Goal: Navigation & Orientation: Find specific page/section

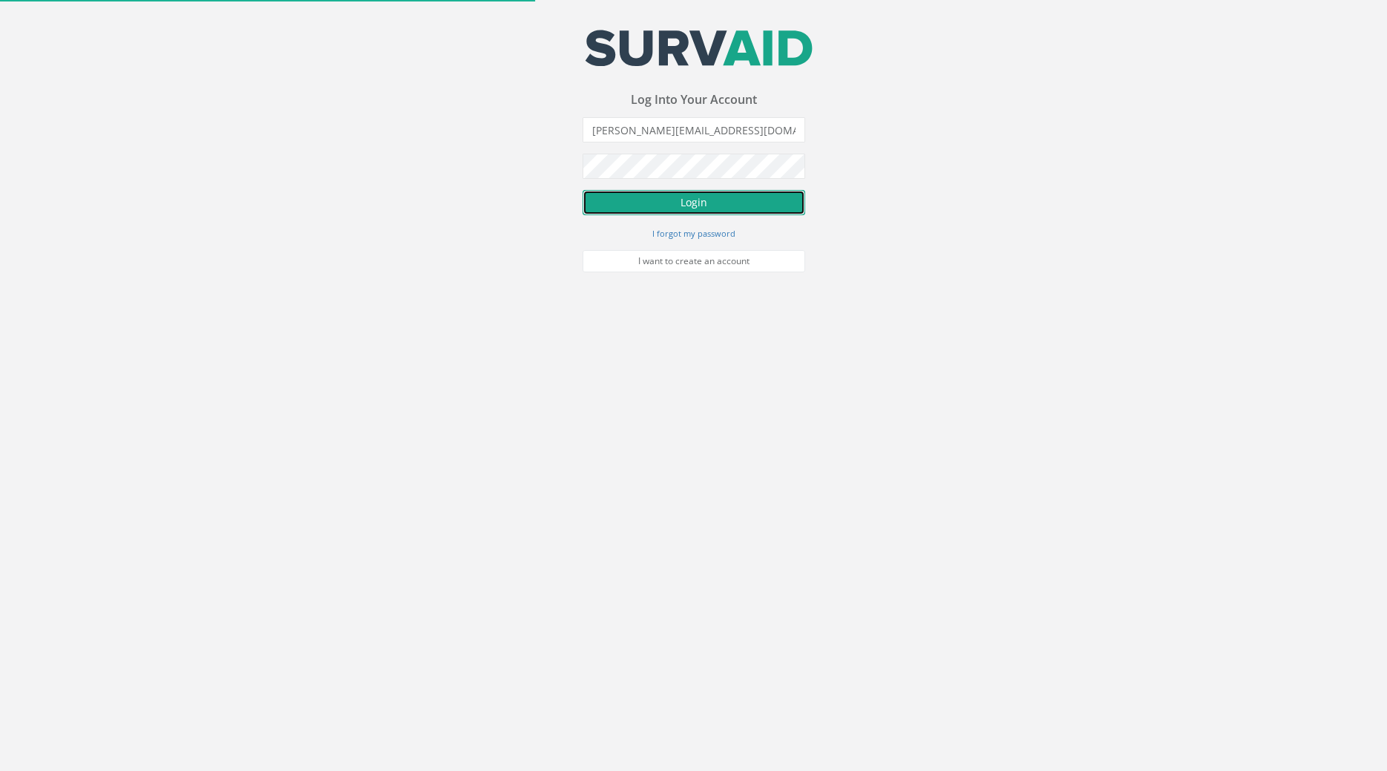
click at [676, 210] on button "Login" at bounding box center [693, 202] width 223 height 25
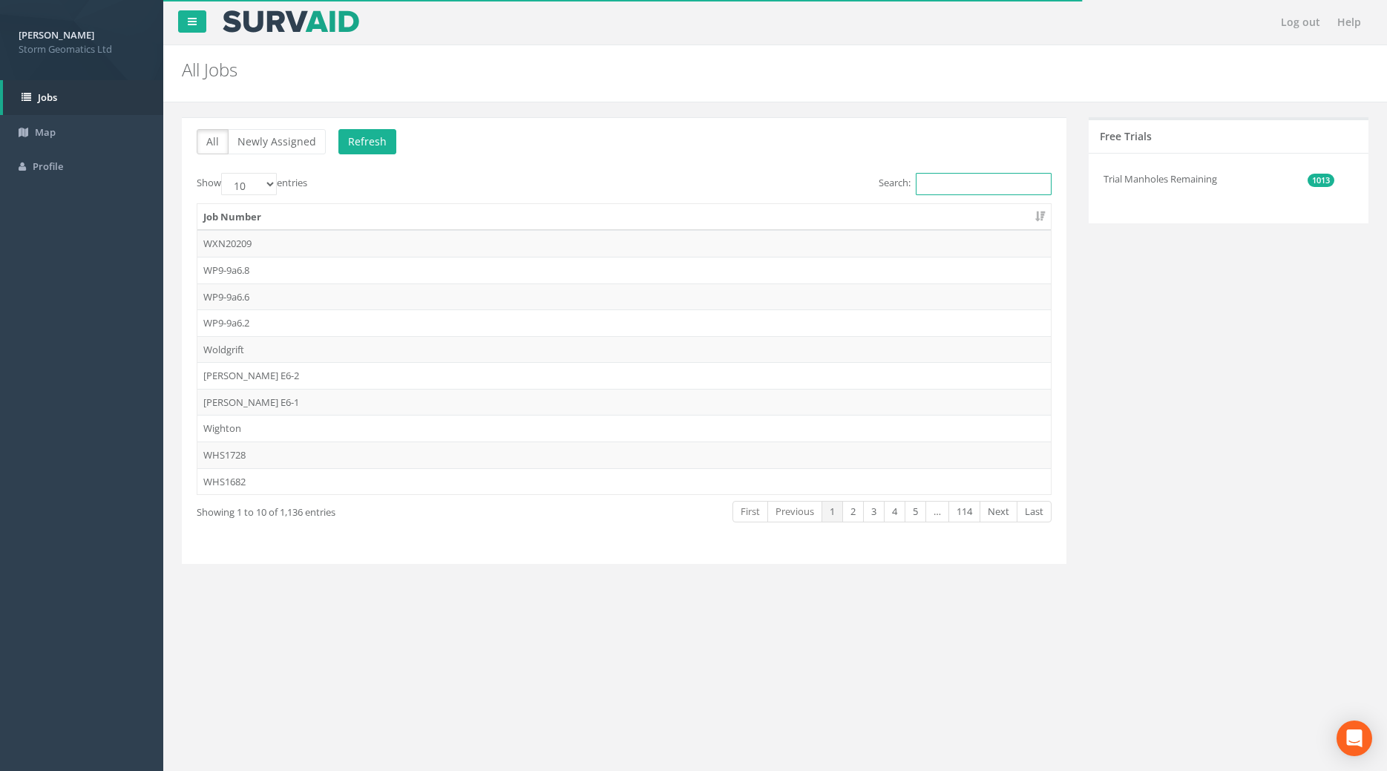
click at [927, 182] on input "Search:" at bounding box center [984, 184] width 136 height 22
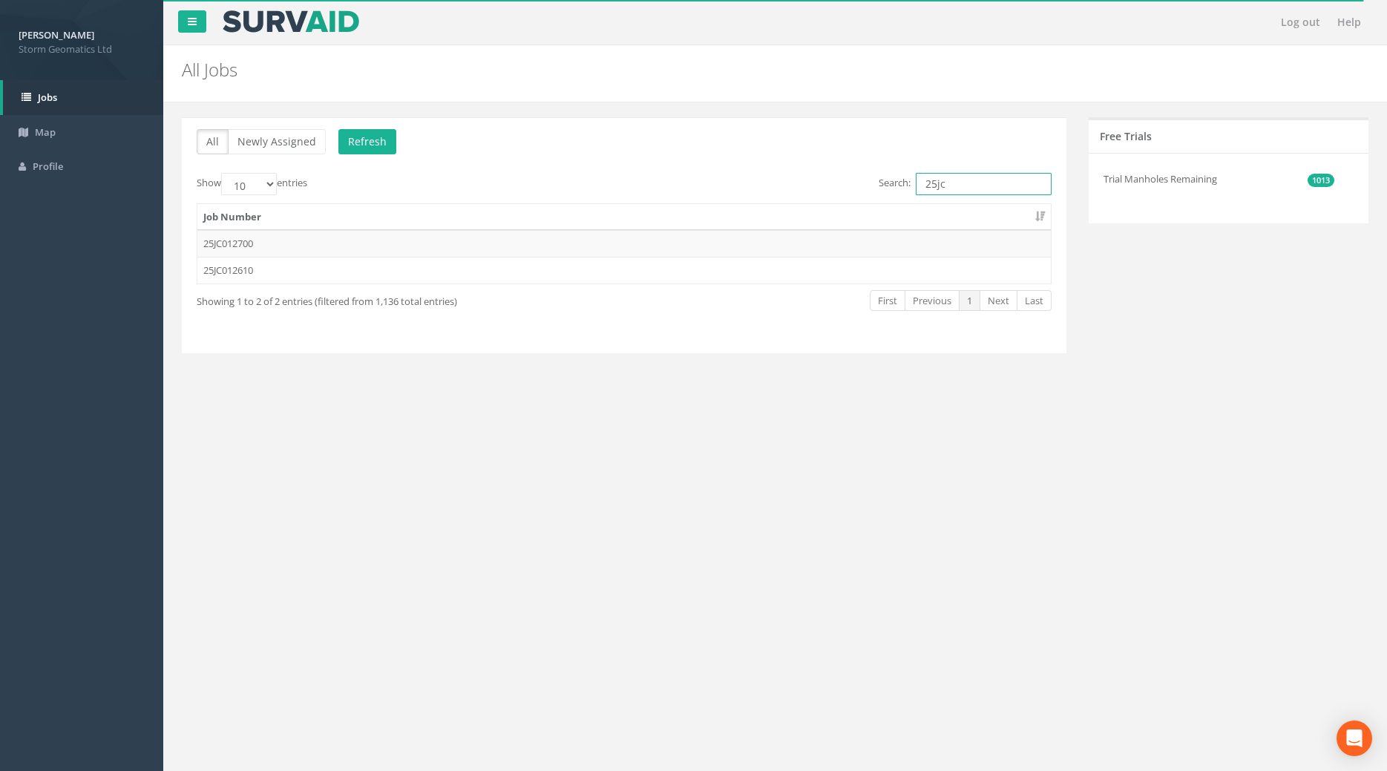
type input "25jc"
click at [284, 245] on td "25JC012700" at bounding box center [623, 243] width 853 height 27
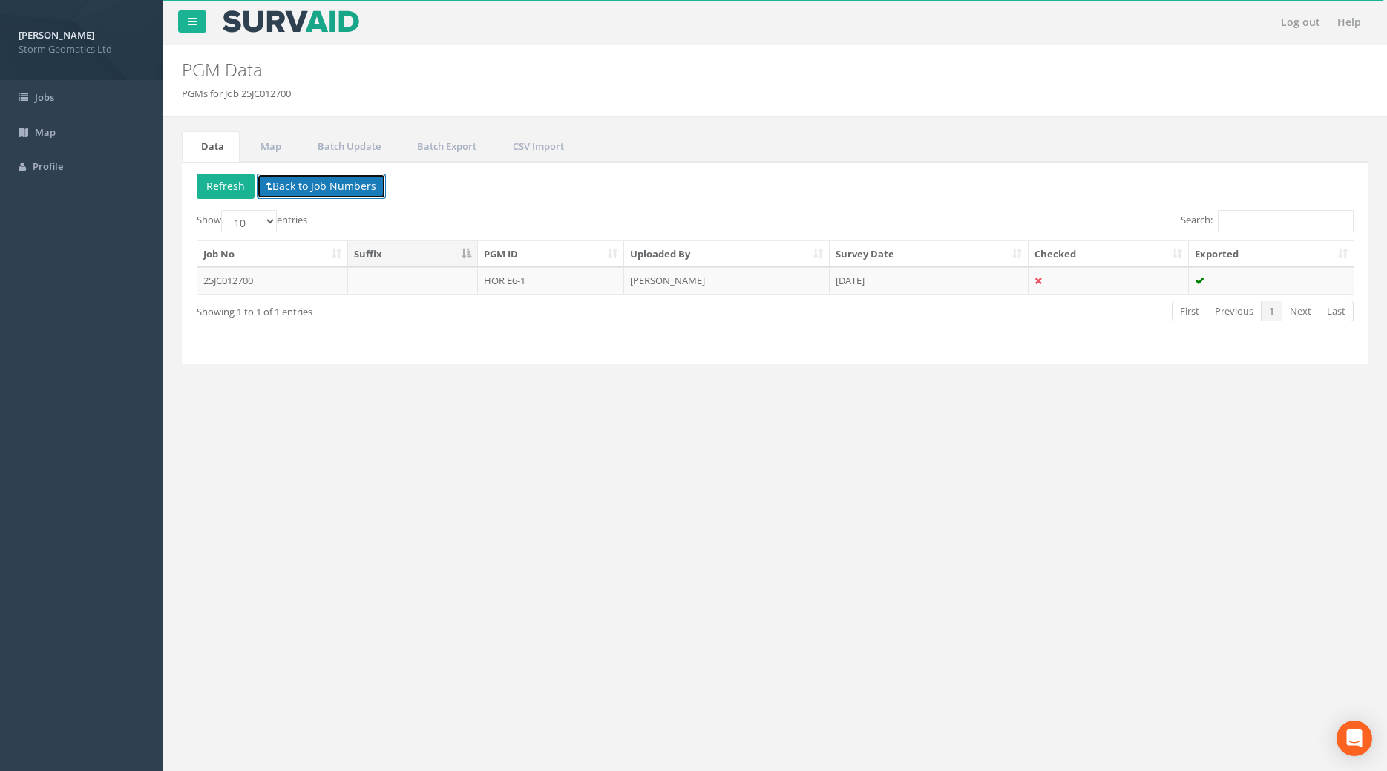
click at [277, 187] on button "Back to Job Numbers" at bounding box center [321, 186] width 129 height 25
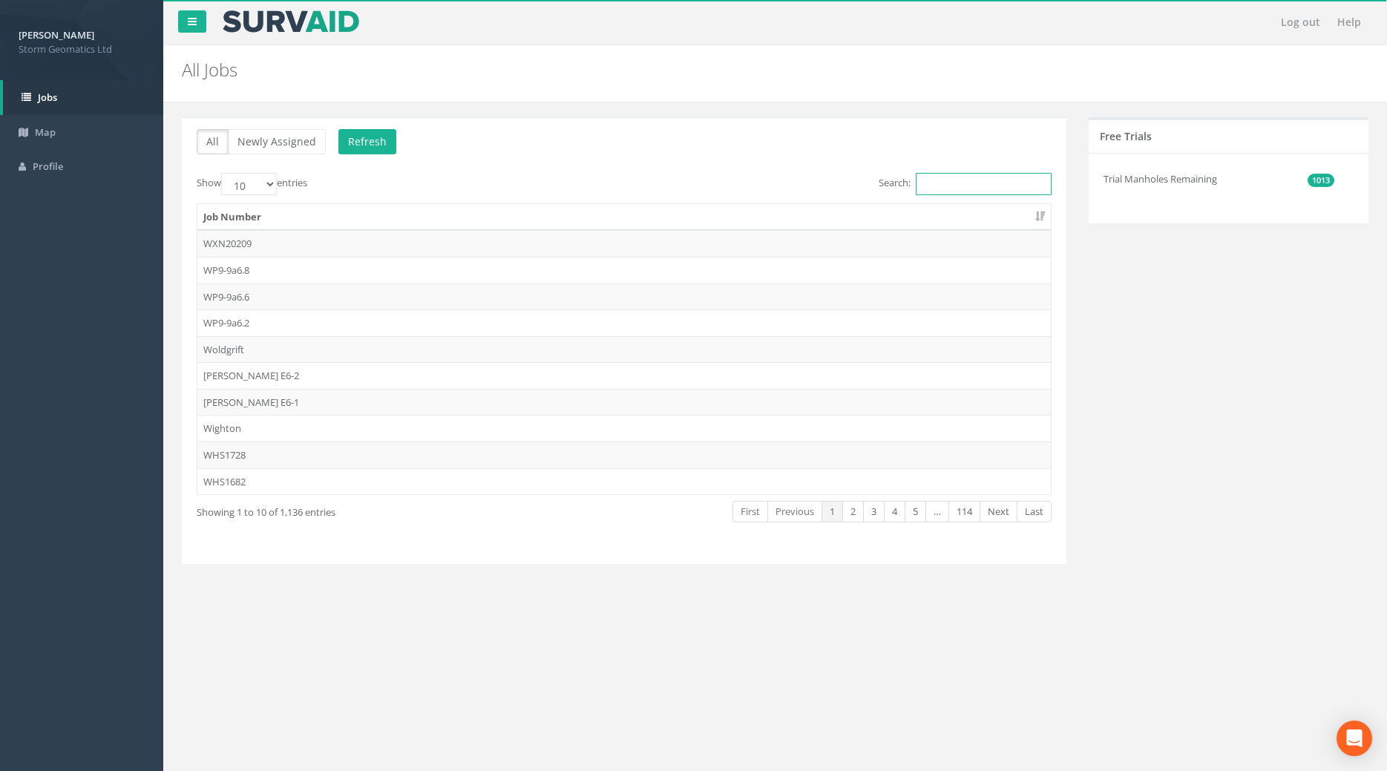
click at [953, 194] on input "Search:" at bounding box center [984, 184] width 136 height 22
type input "h"
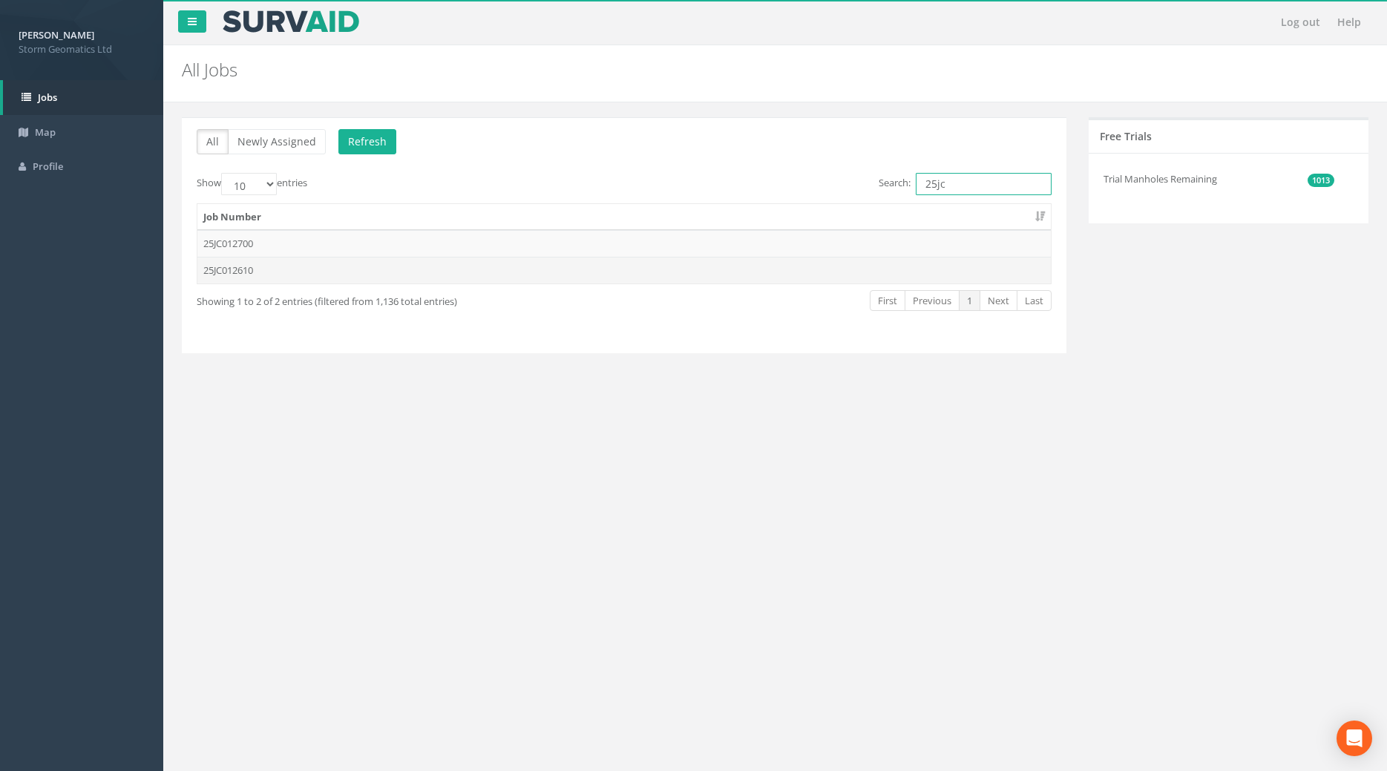
type input "25jc"
click at [392, 269] on td "25JC012610" at bounding box center [623, 270] width 853 height 27
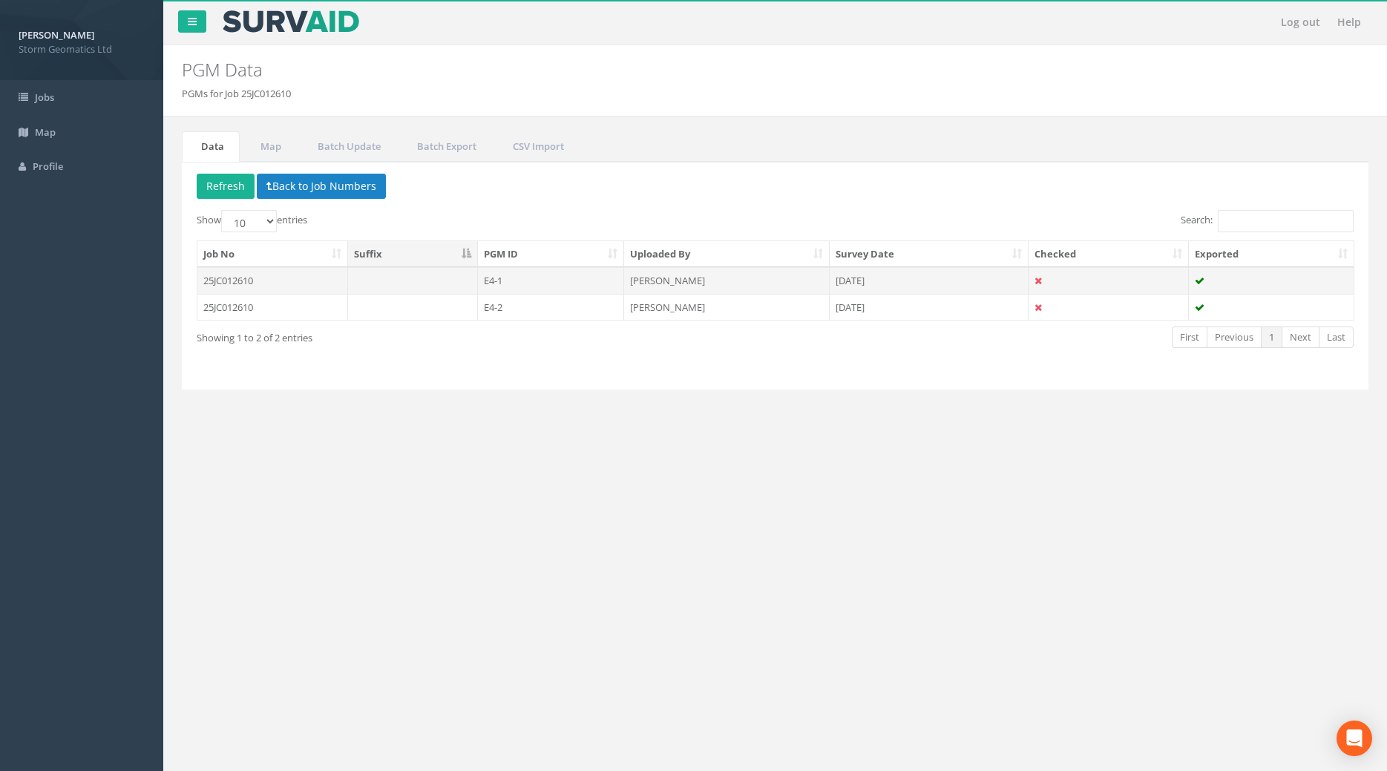
click at [453, 283] on td at bounding box center [413, 280] width 130 height 27
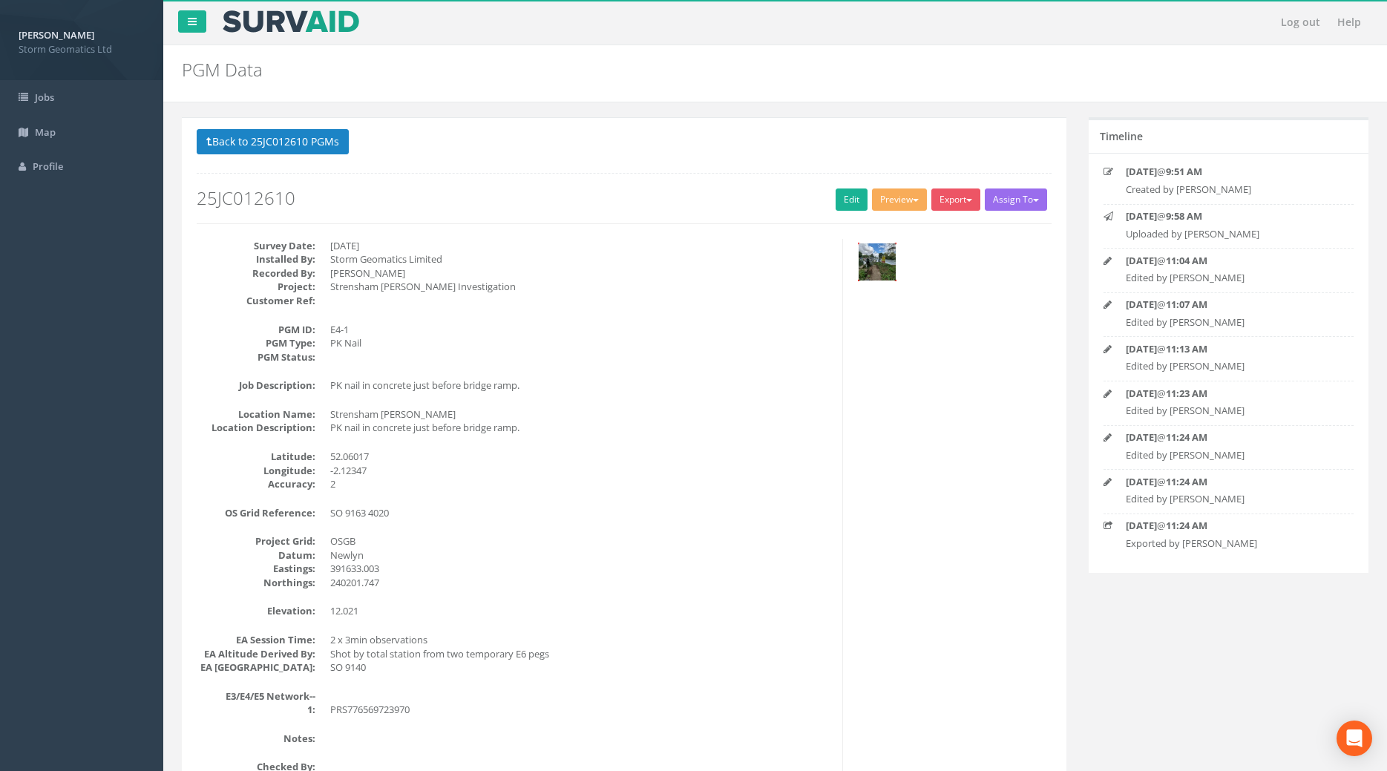
click at [881, 261] on img at bounding box center [876, 261] width 37 height 37
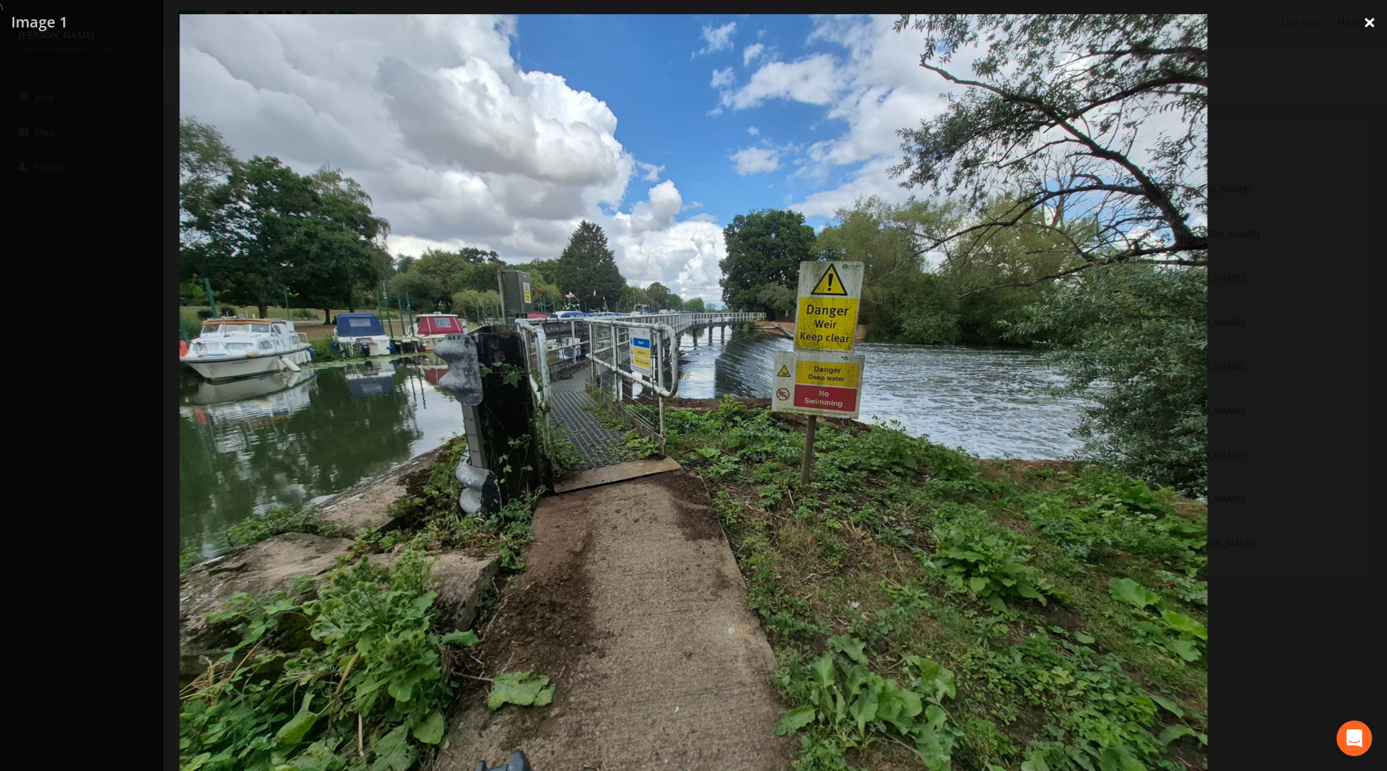
click at [1356, 19] on link "×" at bounding box center [1369, 22] width 35 height 45
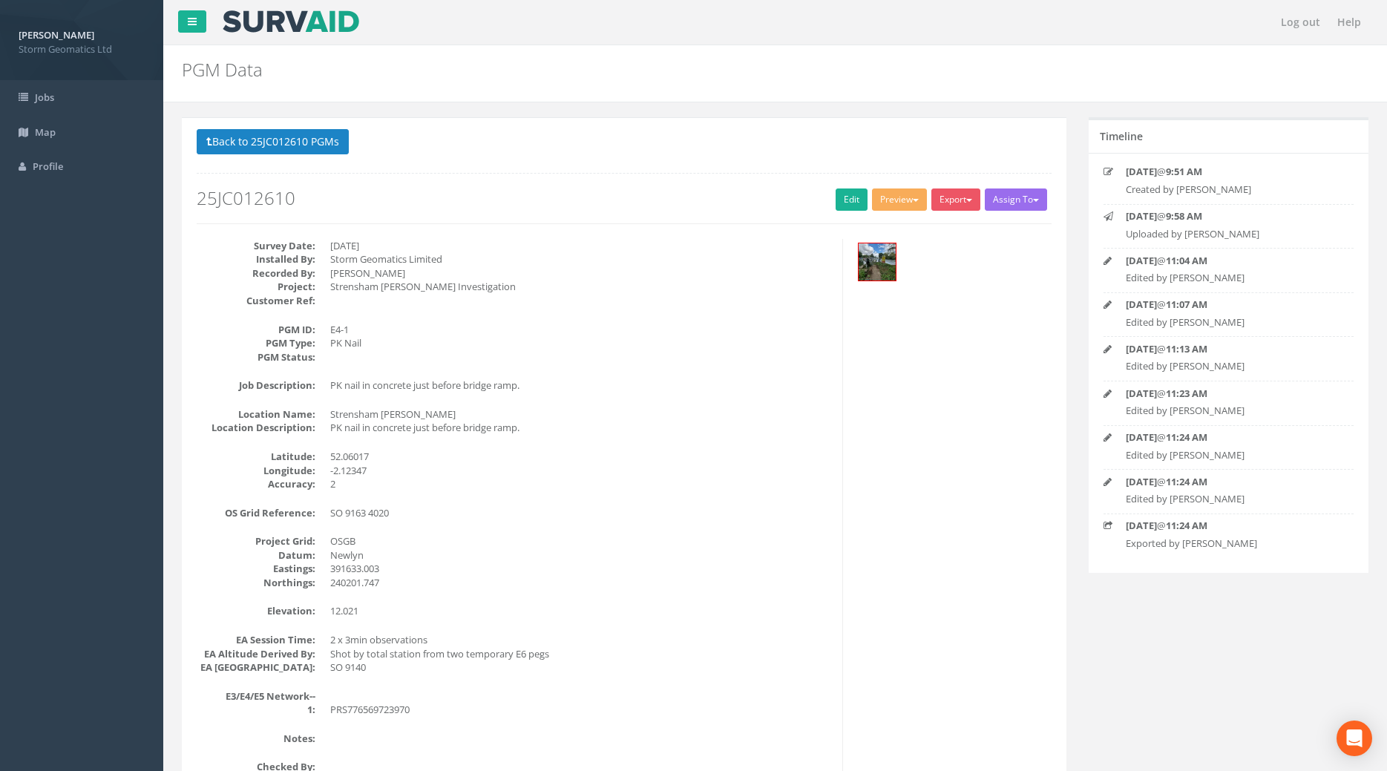
click at [283, 154] on p "Back to 25JC012610 PGMs Back to Map" at bounding box center [624, 143] width 855 height 29
click at [284, 143] on button "Back to 25JC012610 PGMs" at bounding box center [273, 141] width 152 height 25
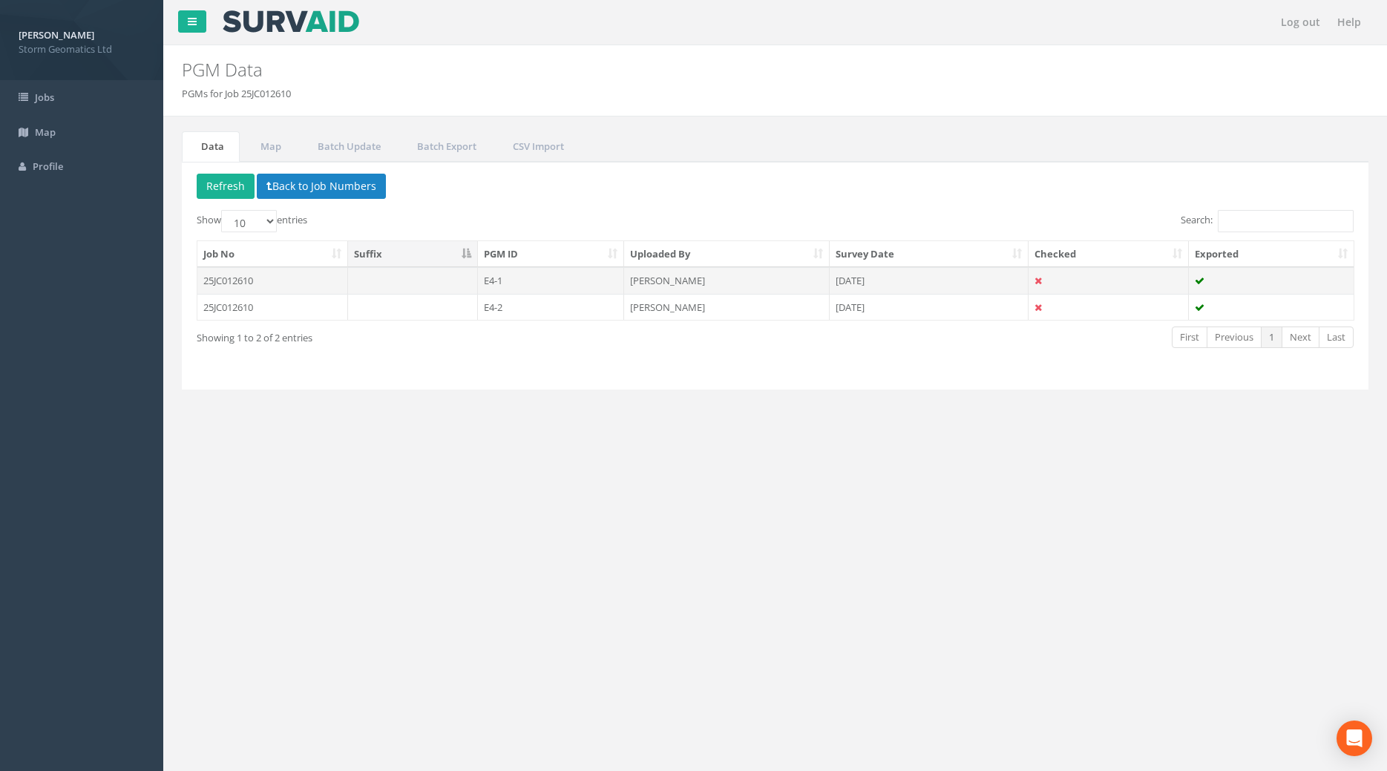
click at [507, 289] on td "E4-1" at bounding box center [551, 280] width 147 height 27
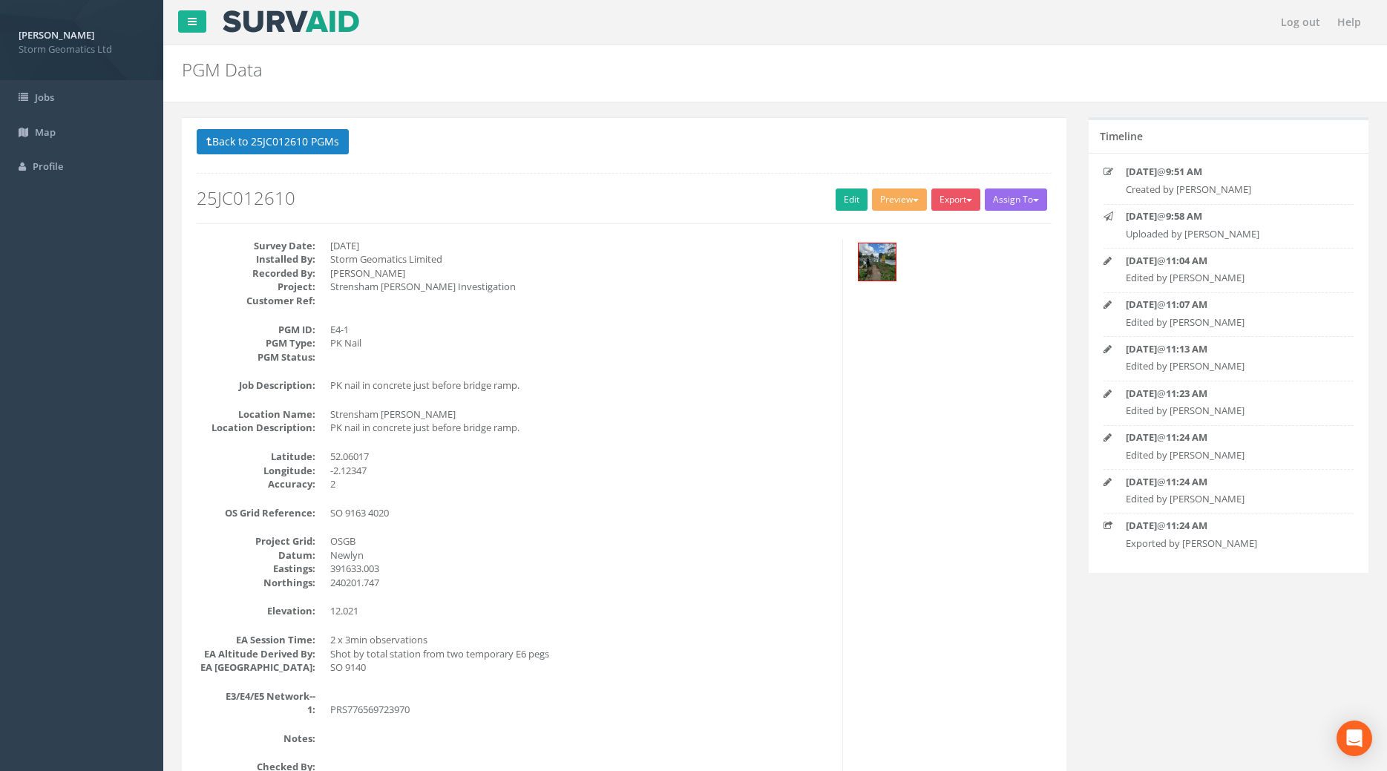
click at [246, 128] on div "Back to 25JC012610 PGMs Back to Map Assign To No Companies Added Export Storm G…" at bounding box center [624, 627] width 884 height 1021
click at [251, 145] on button "Back to 25JC012610 PGMs" at bounding box center [273, 141] width 152 height 25
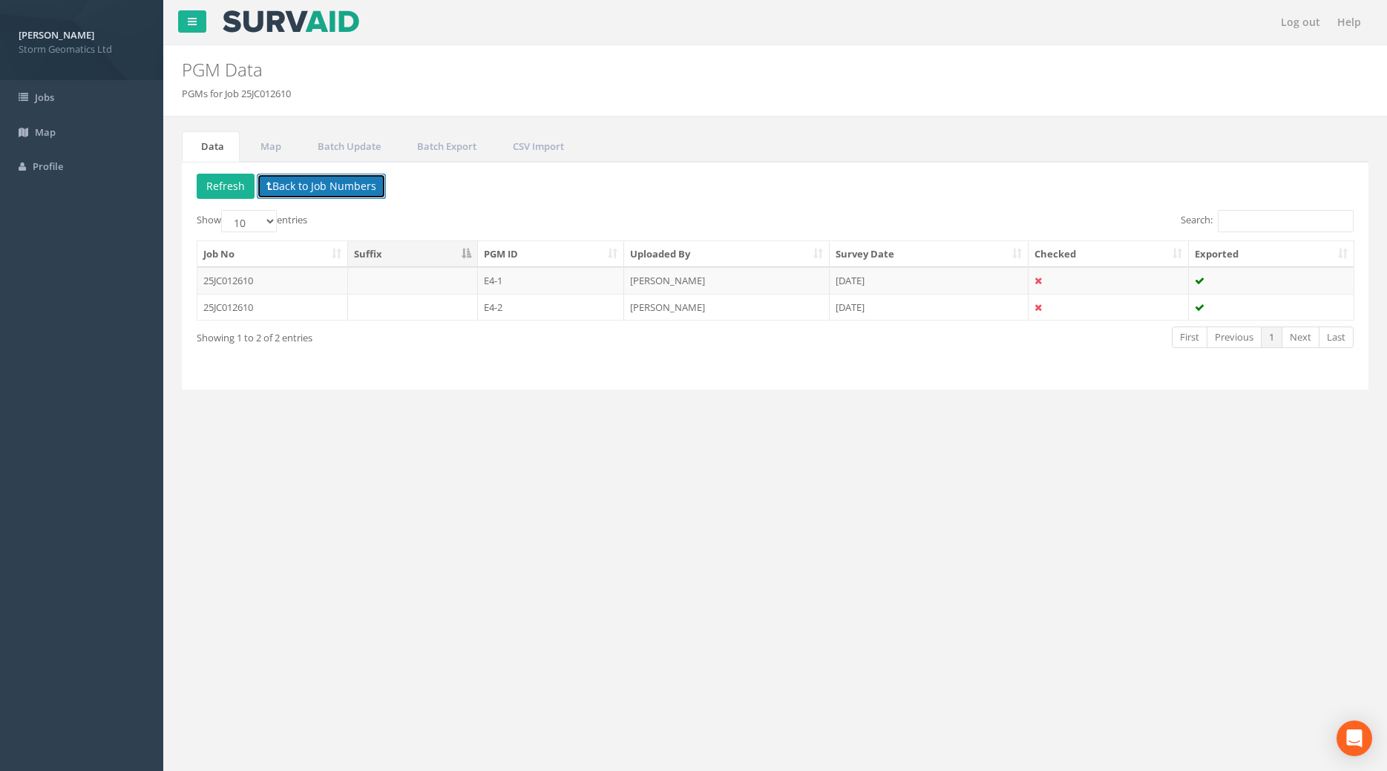
click at [306, 179] on button "Back to Job Numbers" at bounding box center [321, 186] width 129 height 25
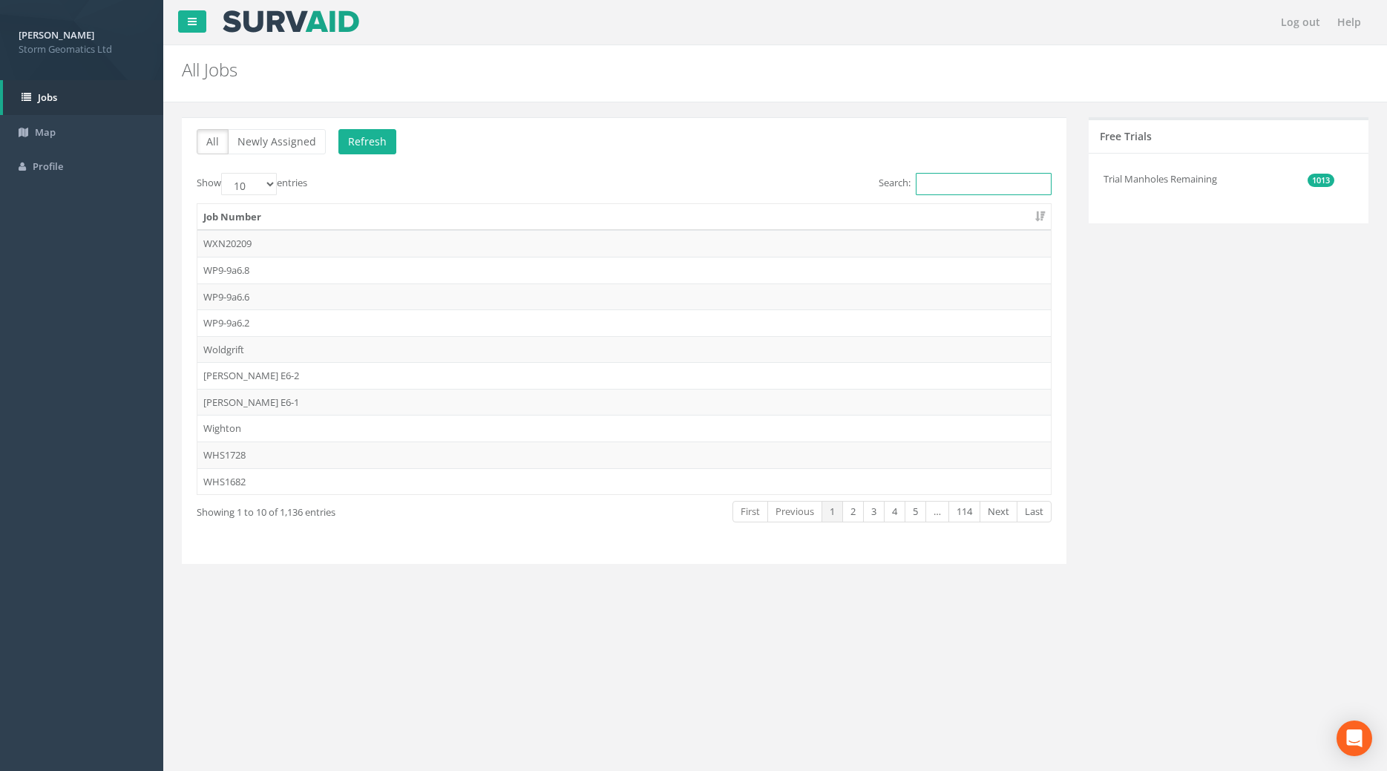
click at [979, 185] on input "Search:" at bounding box center [984, 184] width 136 height 22
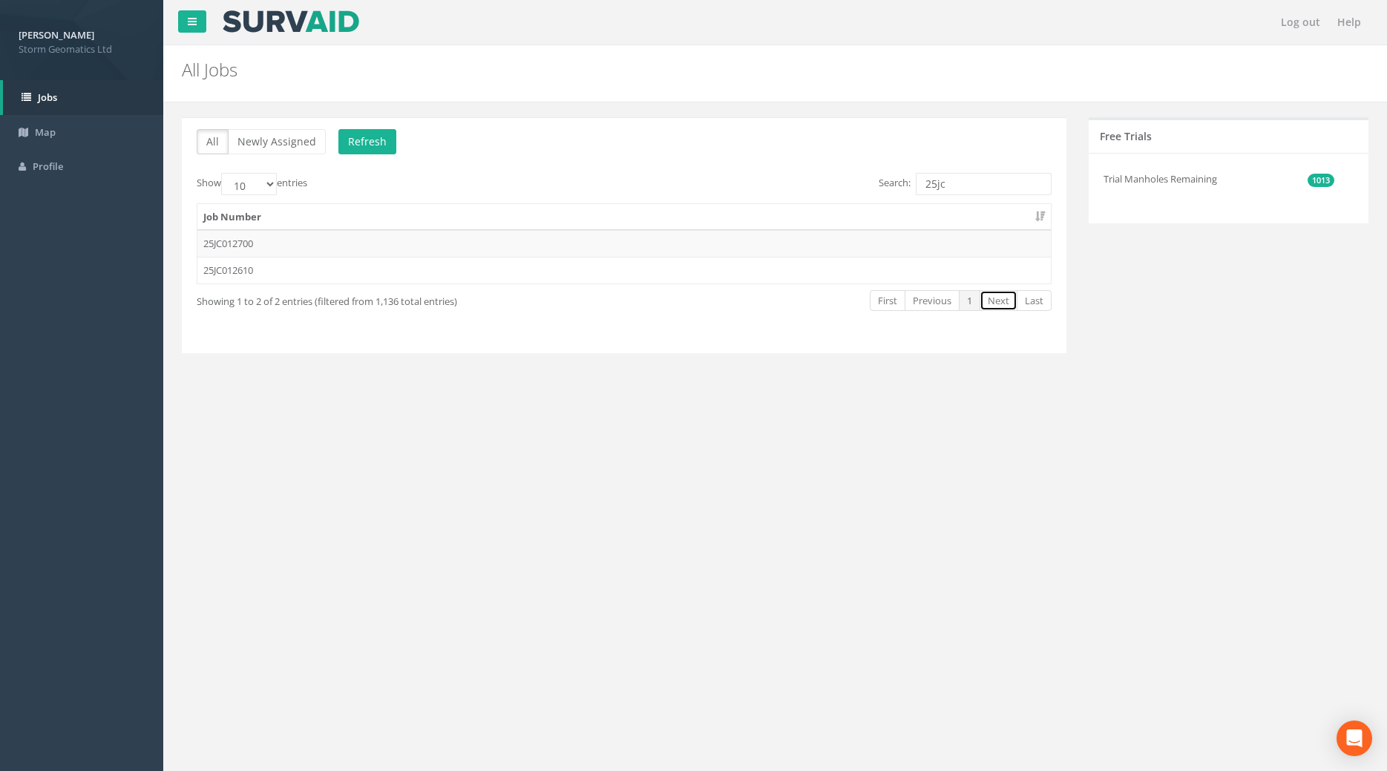
click at [996, 302] on link "Next" at bounding box center [998, 301] width 38 height 22
click at [375, 145] on button "Refresh" at bounding box center [367, 141] width 58 height 25
click at [374, 142] on button "Loading" at bounding box center [372, 141] width 69 height 25
click at [375, 142] on button "Loading" at bounding box center [372, 141] width 69 height 25
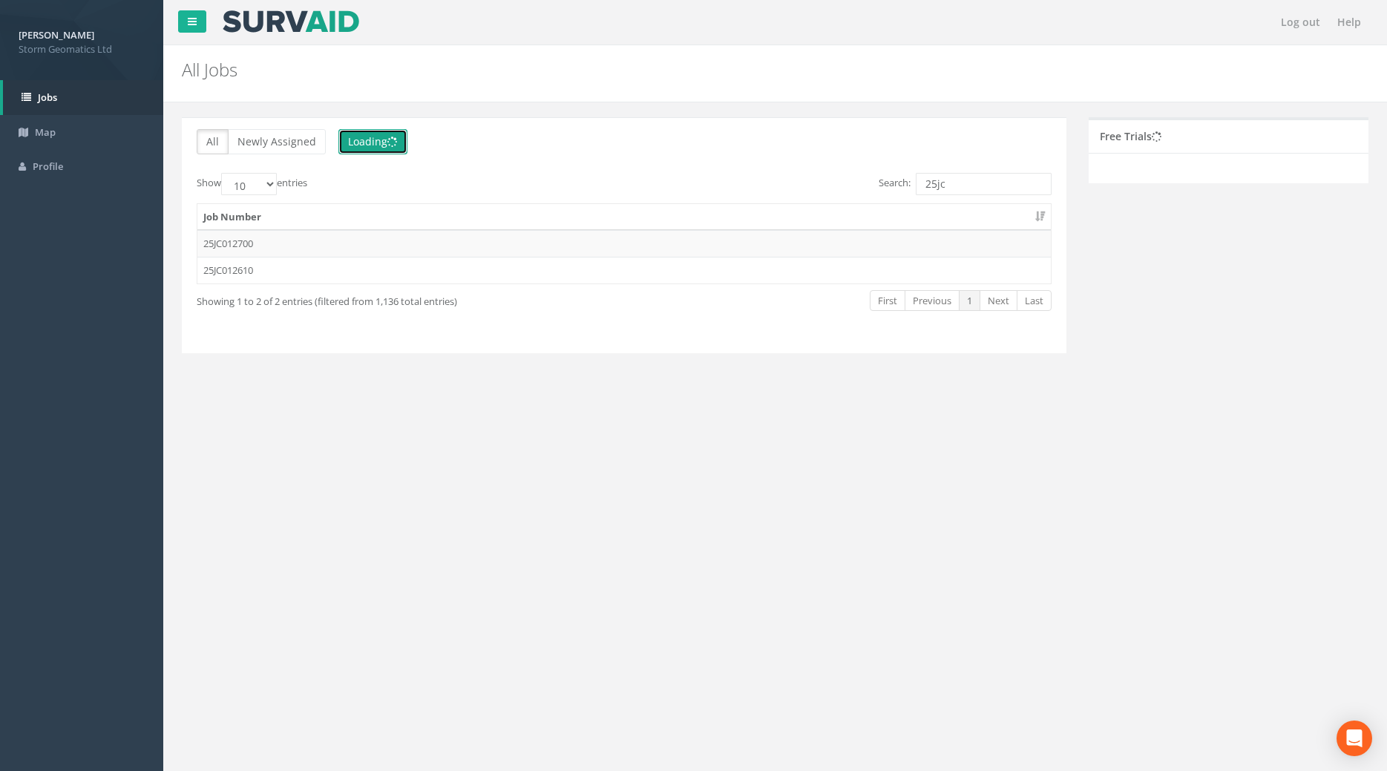
click at [375, 141] on button "Loading" at bounding box center [372, 141] width 69 height 25
click at [347, 137] on button "Refresh" at bounding box center [367, 141] width 58 height 25
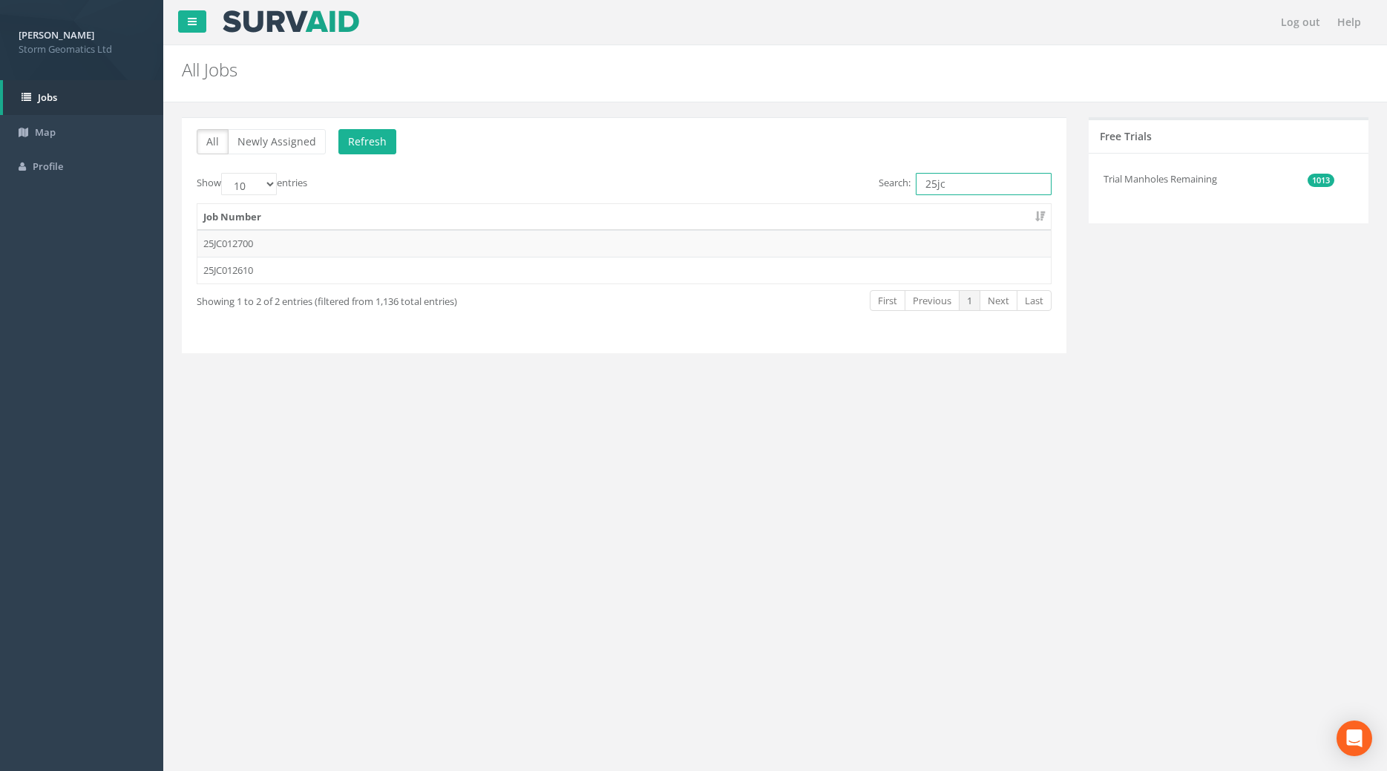
click at [916, 195] on input "25jc" at bounding box center [984, 184] width 136 height 22
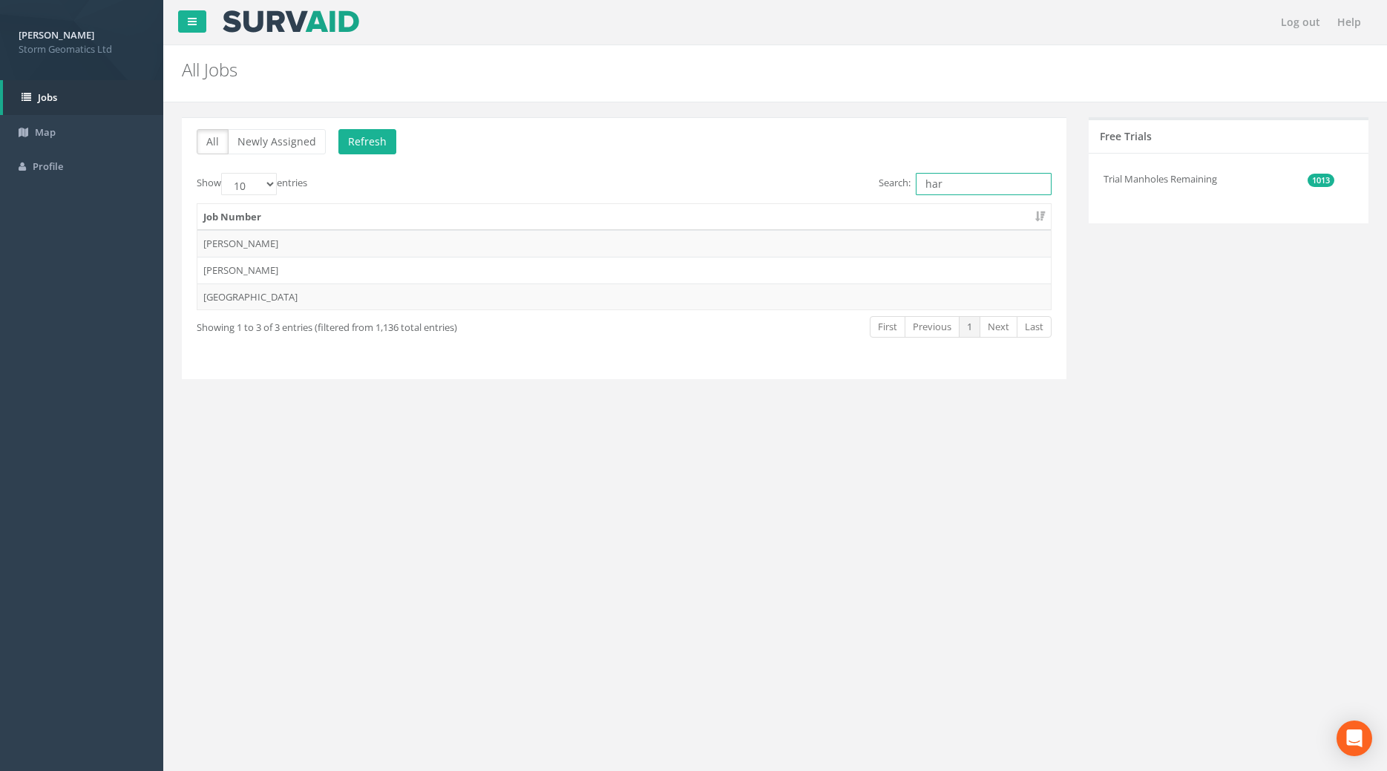
type input "harv"
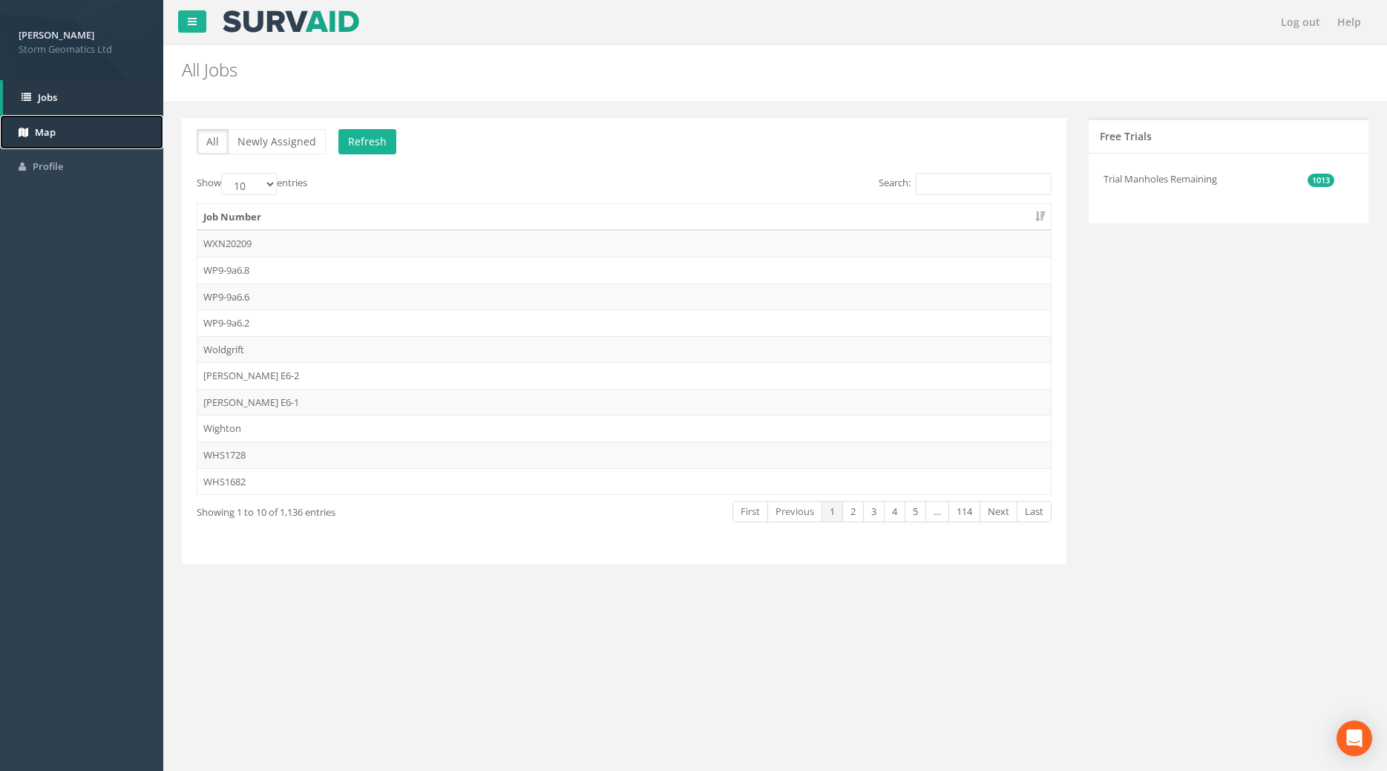
drag, startPoint x: 47, startPoint y: 128, endPoint x: 54, endPoint y: 124, distance: 8.7
click at [47, 131] on span "Map" at bounding box center [45, 131] width 21 height 13
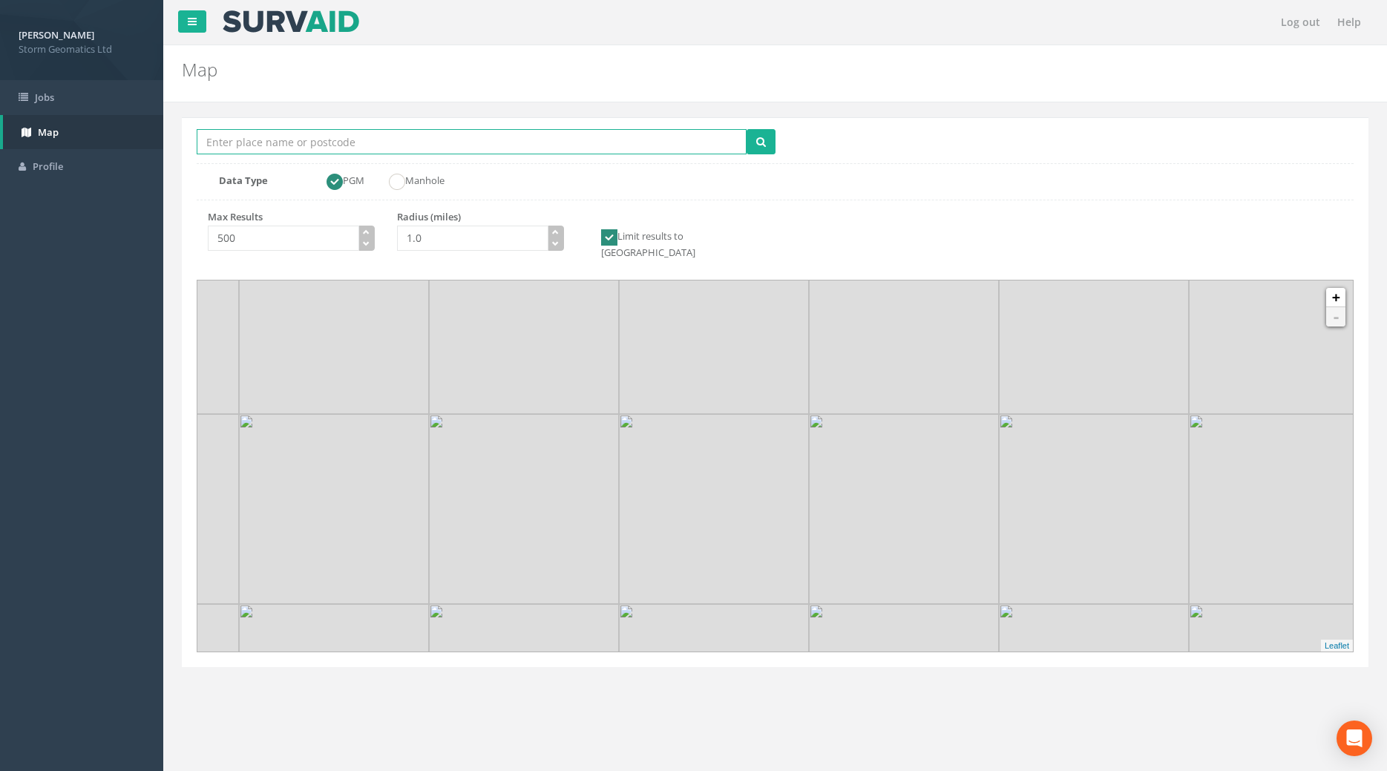
click at [238, 139] on input "Location Search Box" at bounding box center [472, 141] width 550 height 25
type input "h"
type input "evesham"
click at [433, 251] on input "1.0" at bounding box center [472, 238] width 151 height 25
click at [397, 251] on input "1.0" at bounding box center [472, 238] width 151 height 25
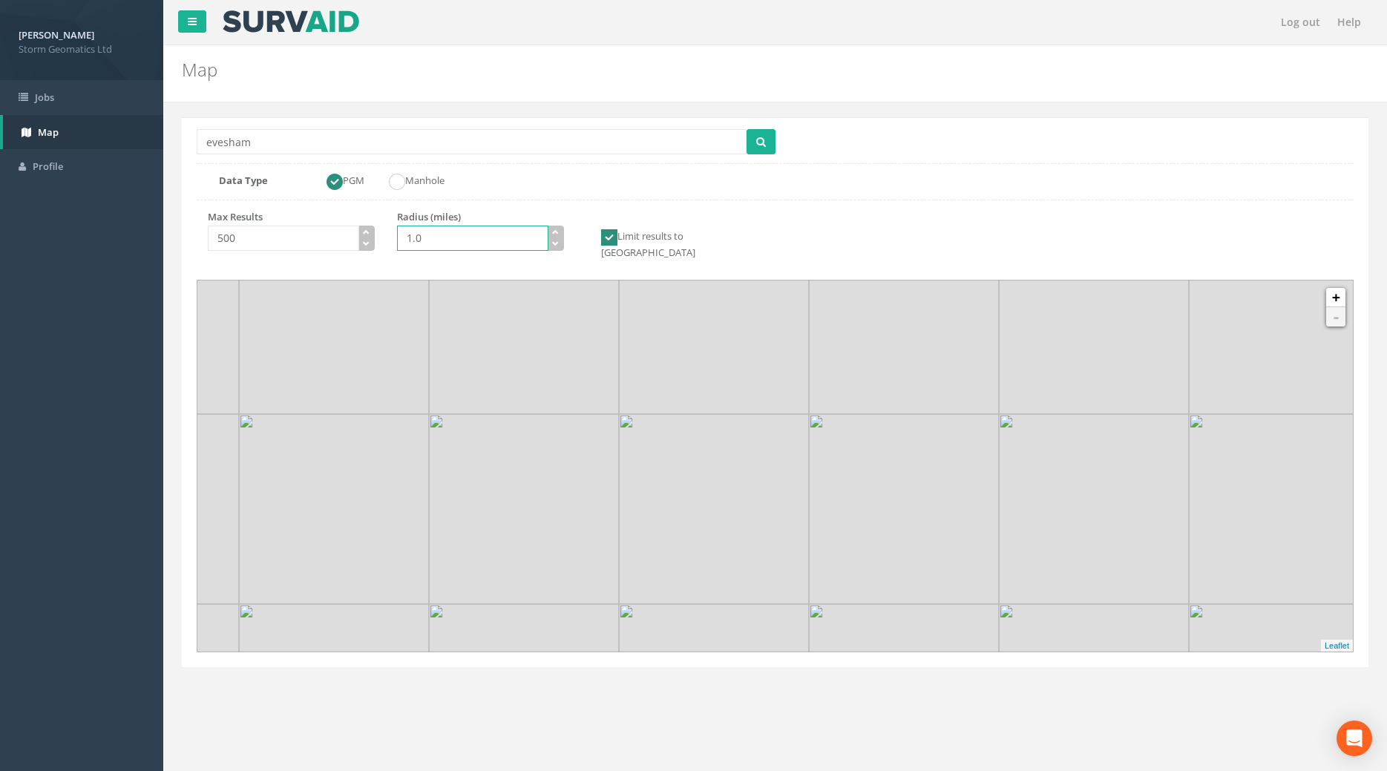
drag, startPoint x: 458, startPoint y: 296, endPoint x: 418, endPoint y: 303, distance: 40.7
click at [434, 251] on input "1.0" at bounding box center [472, 238] width 151 height 25
click at [397, 251] on input "1.0" at bounding box center [472, 238] width 151 height 25
click at [496, 251] on input "10#" at bounding box center [472, 238] width 151 height 25
type input "10.0"
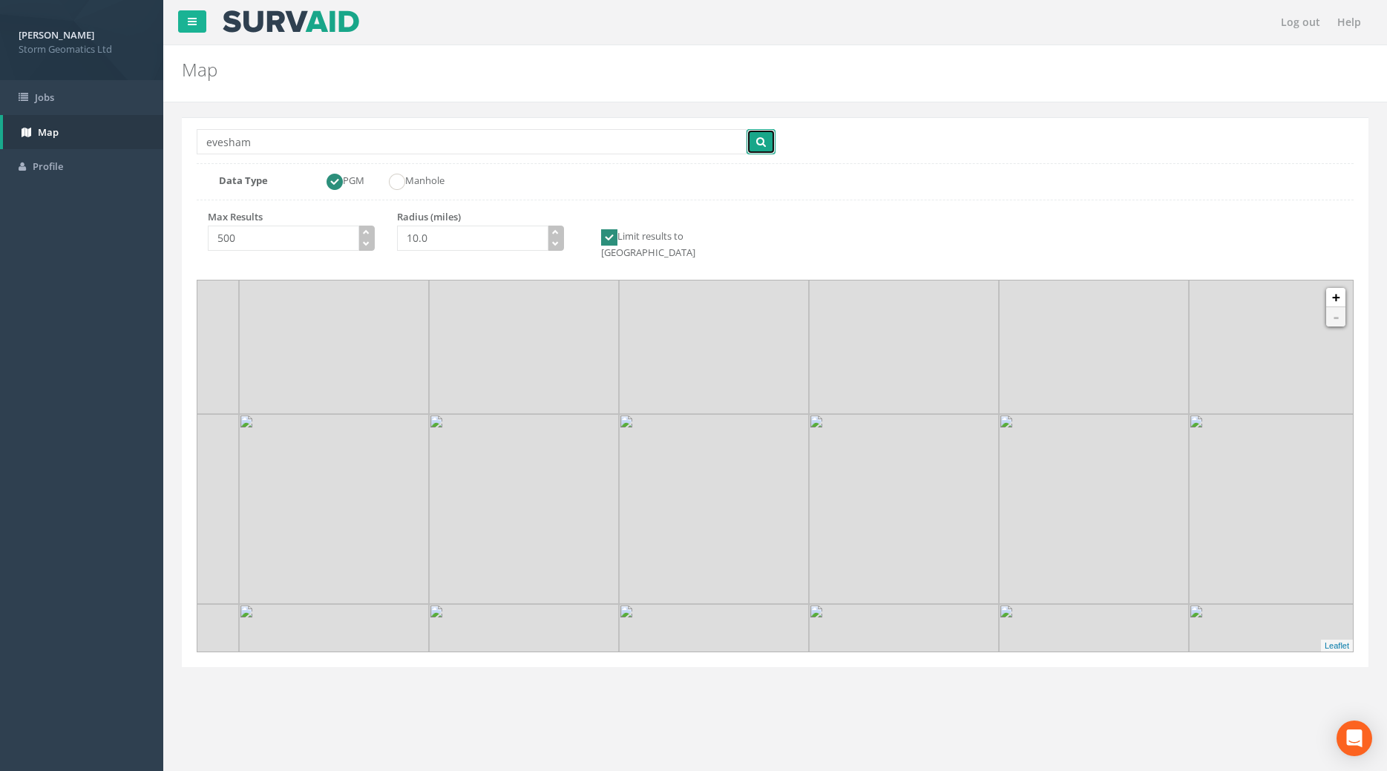
click at [756, 142] on icon "submit" at bounding box center [761, 142] width 10 height 10
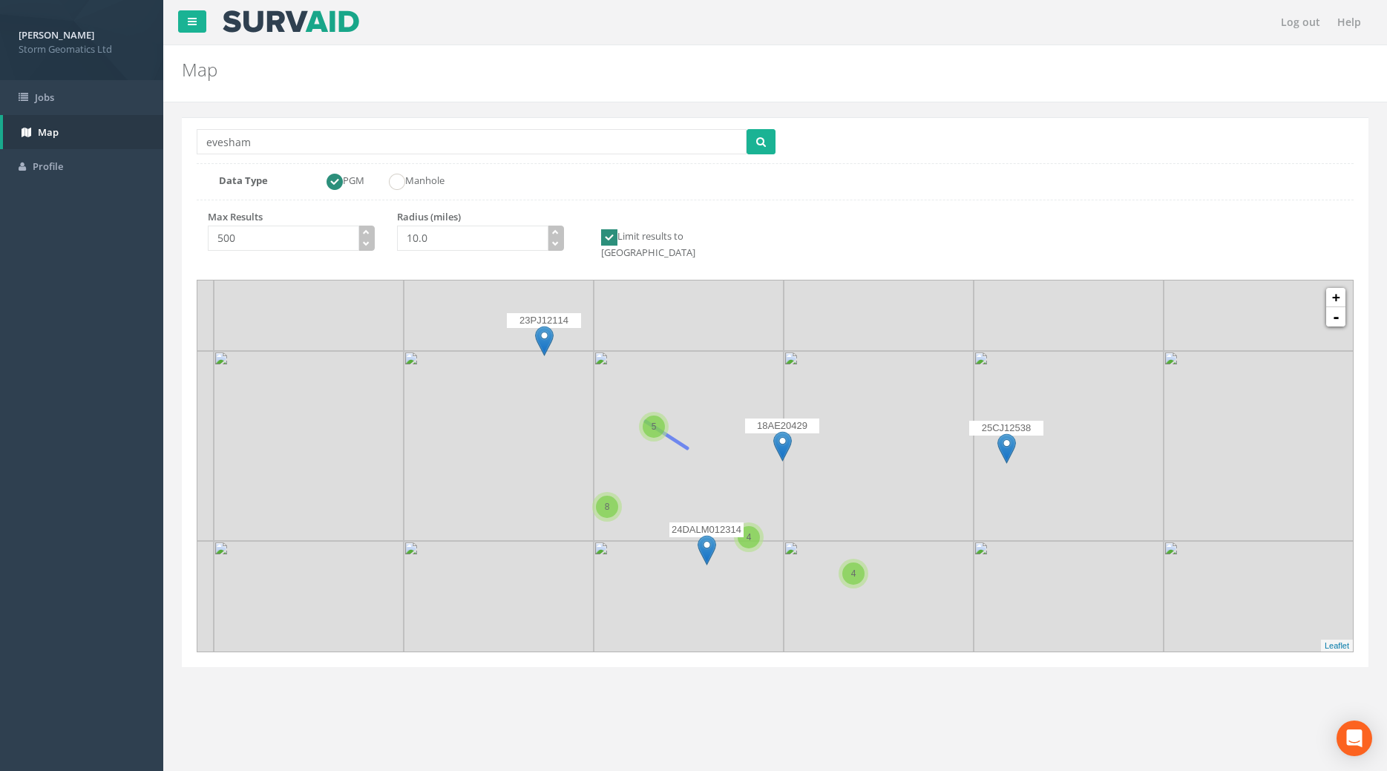
click at [659, 438] on div "5" at bounding box center [654, 426] width 22 height 22
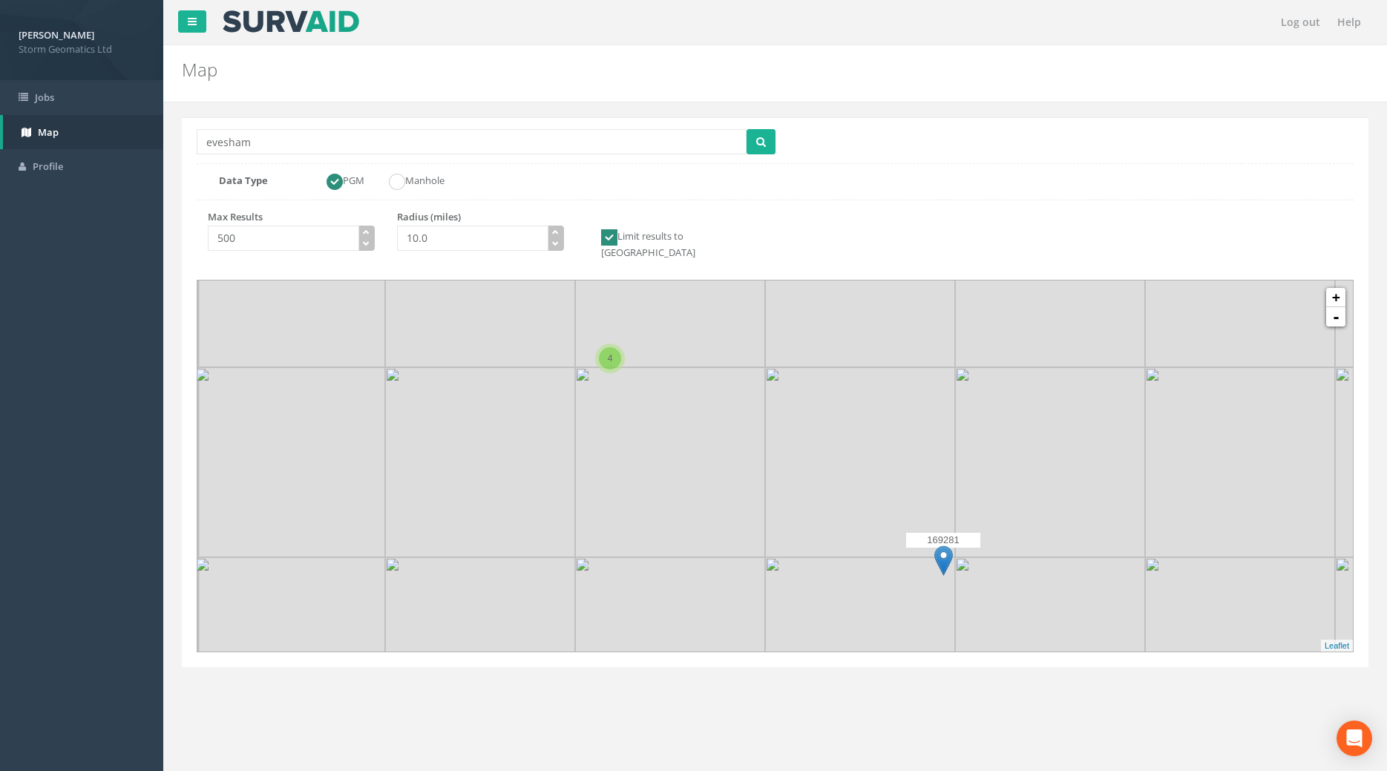
click at [943, 576] on img at bounding box center [943, 560] width 19 height 30
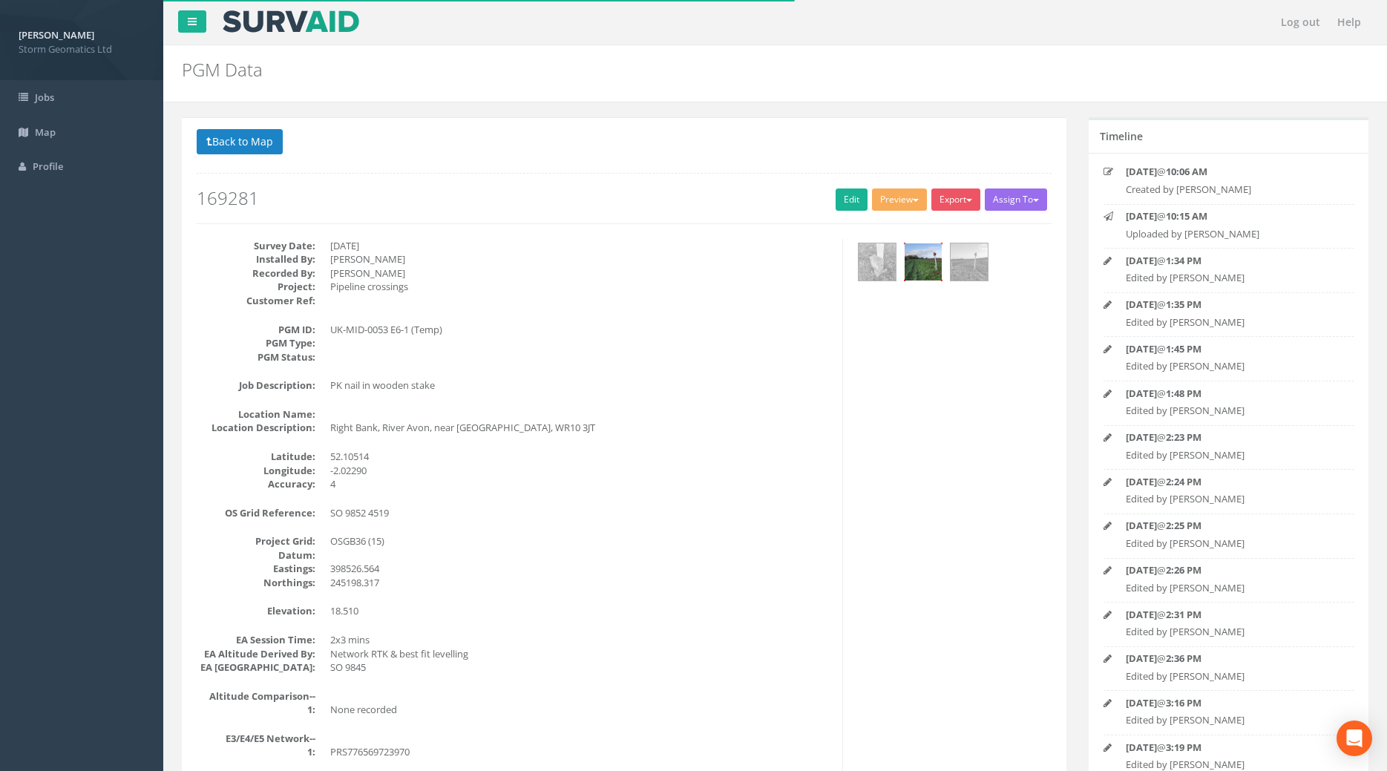
click at [907, 249] on img at bounding box center [922, 261] width 37 height 37
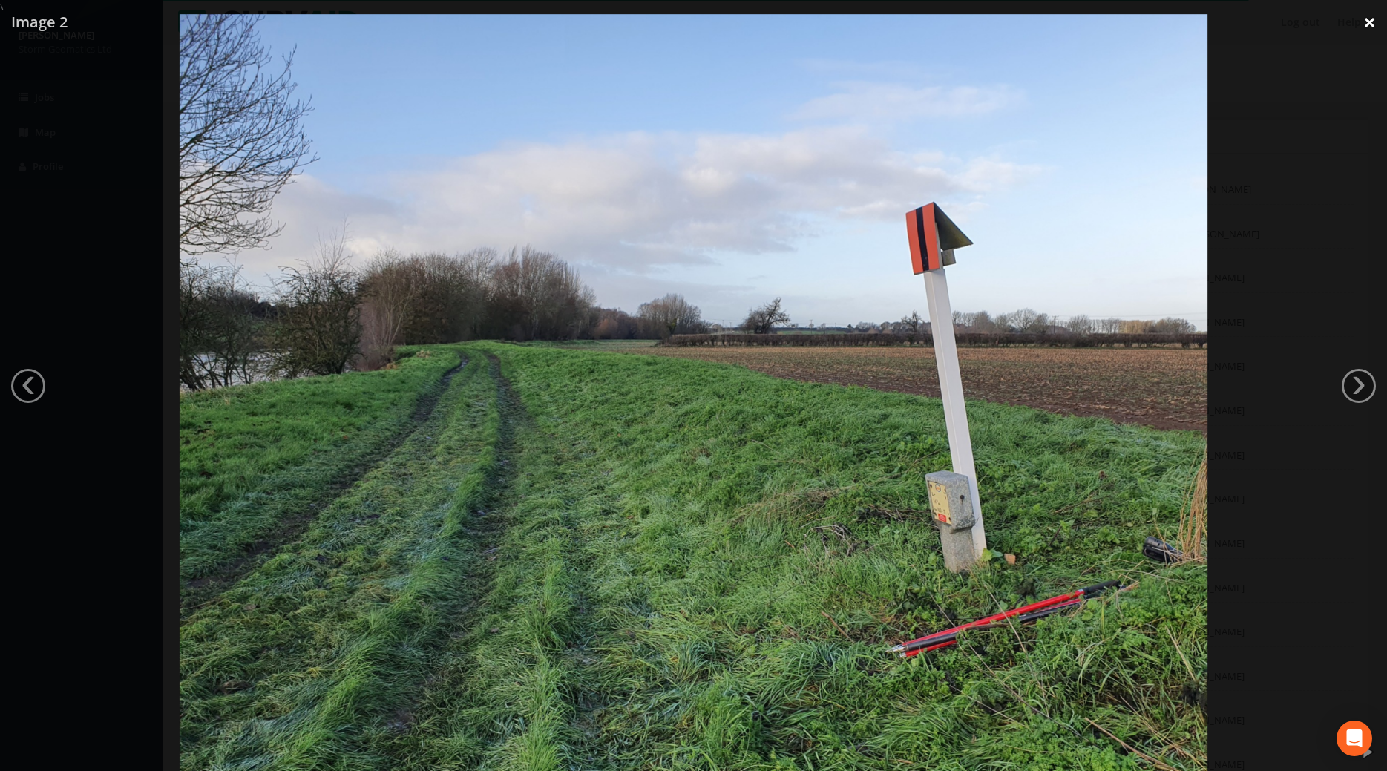
click at [1372, 29] on link "×" at bounding box center [1369, 22] width 35 height 45
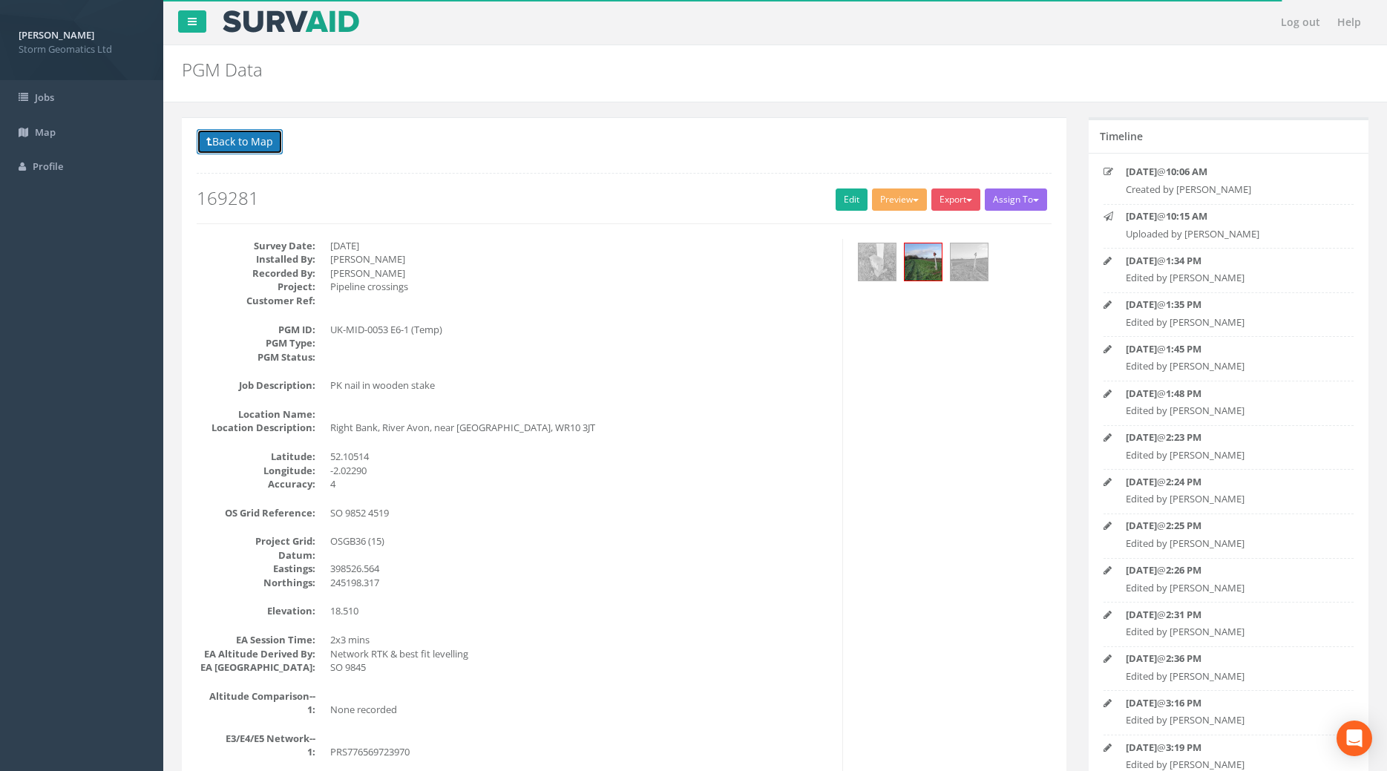
click at [226, 137] on button "Back to Map" at bounding box center [240, 141] width 86 height 25
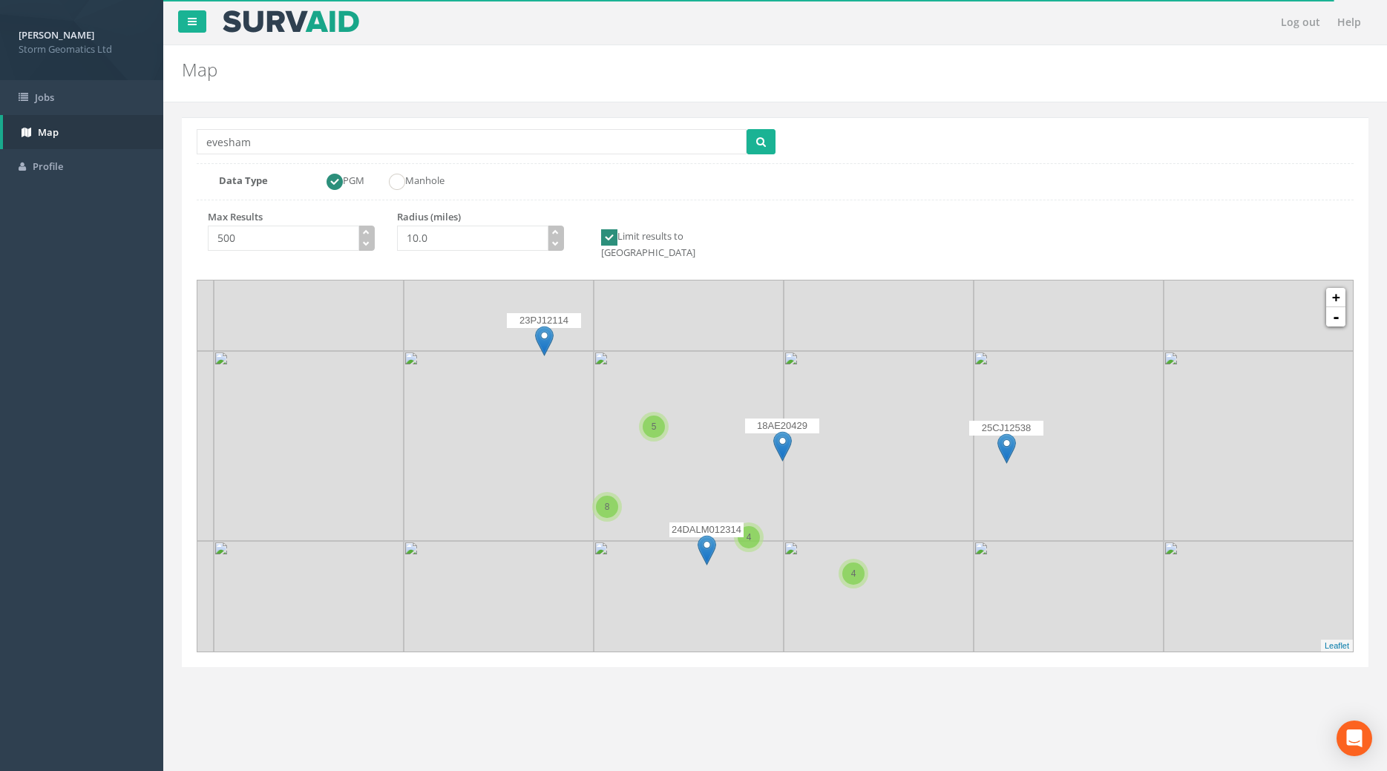
click at [780, 461] on img at bounding box center [782, 446] width 19 height 30
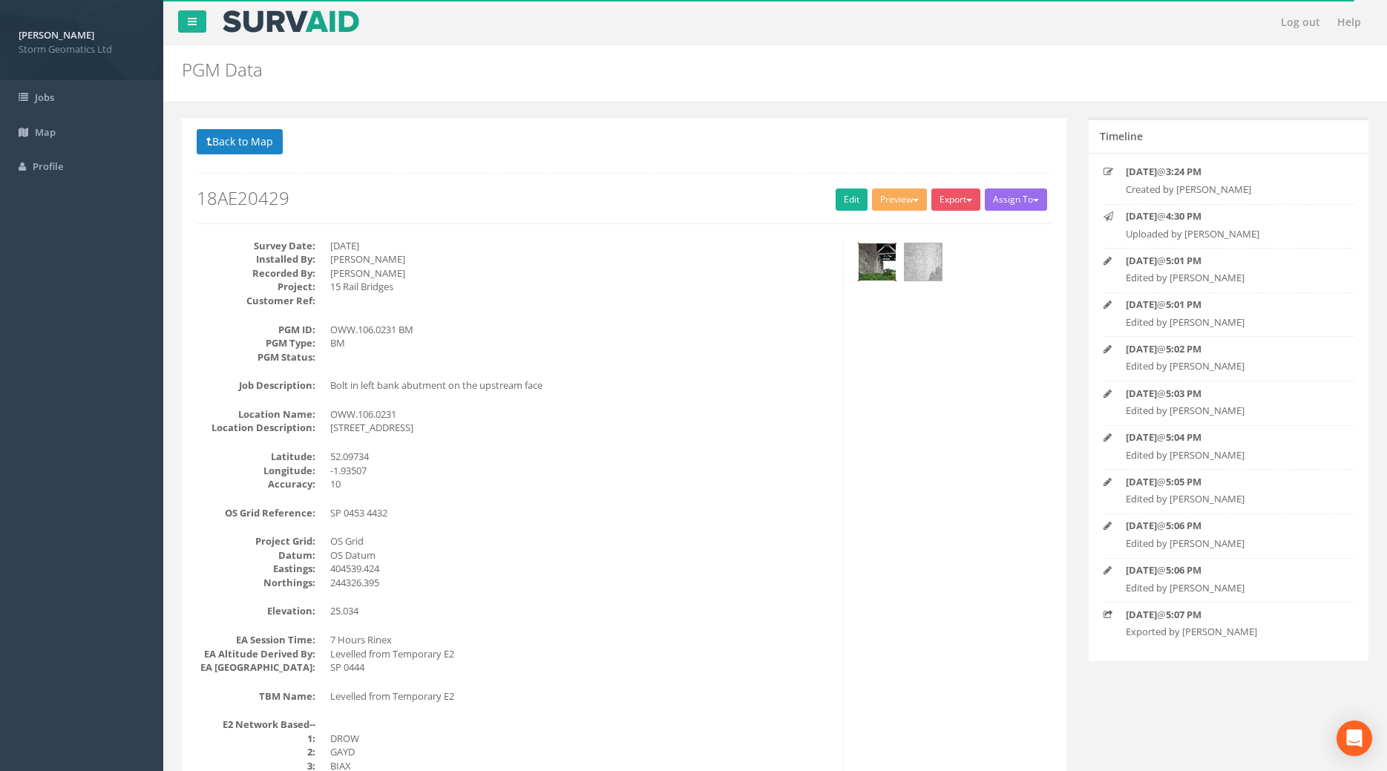
click at [887, 244] on img at bounding box center [876, 261] width 37 height 37
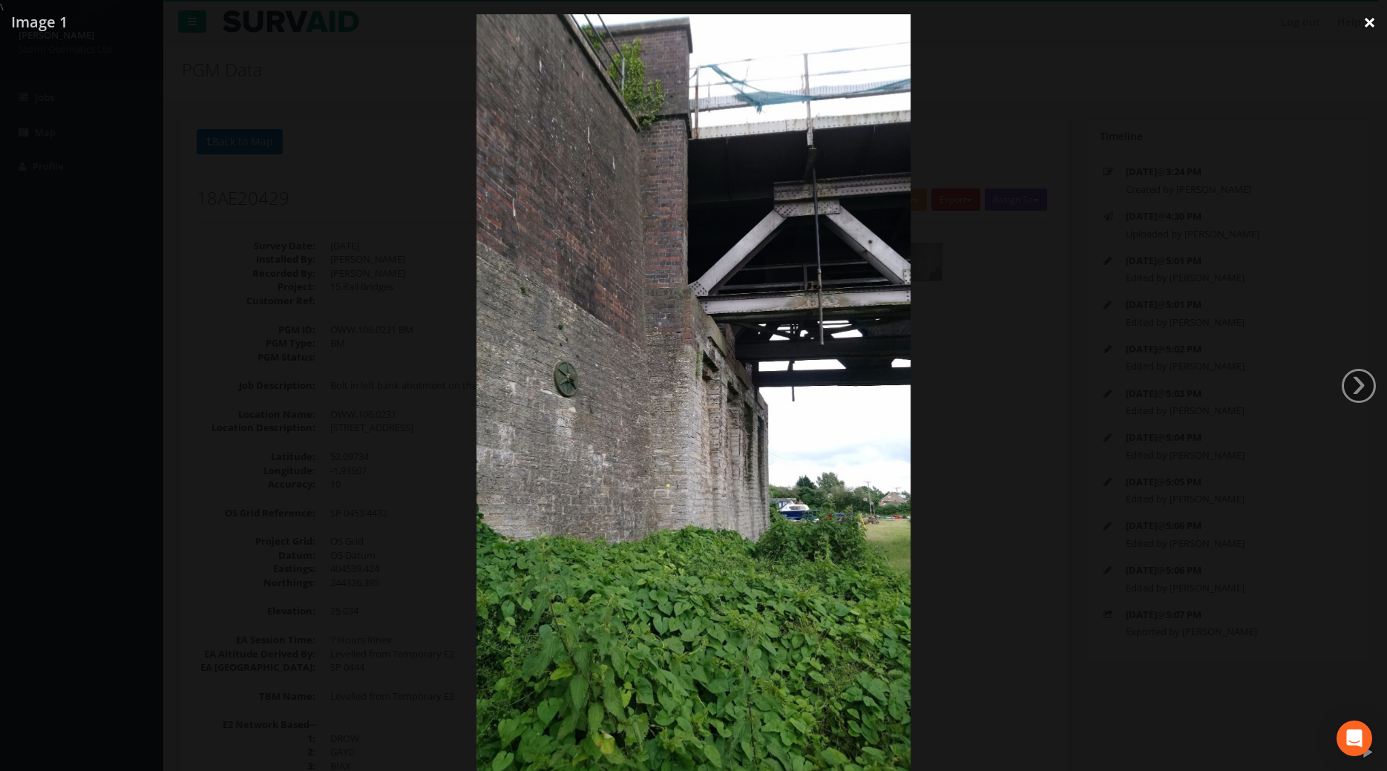
click at [1373, 25] on link "×" at bounding box center [1369, 22] width 35 height 45
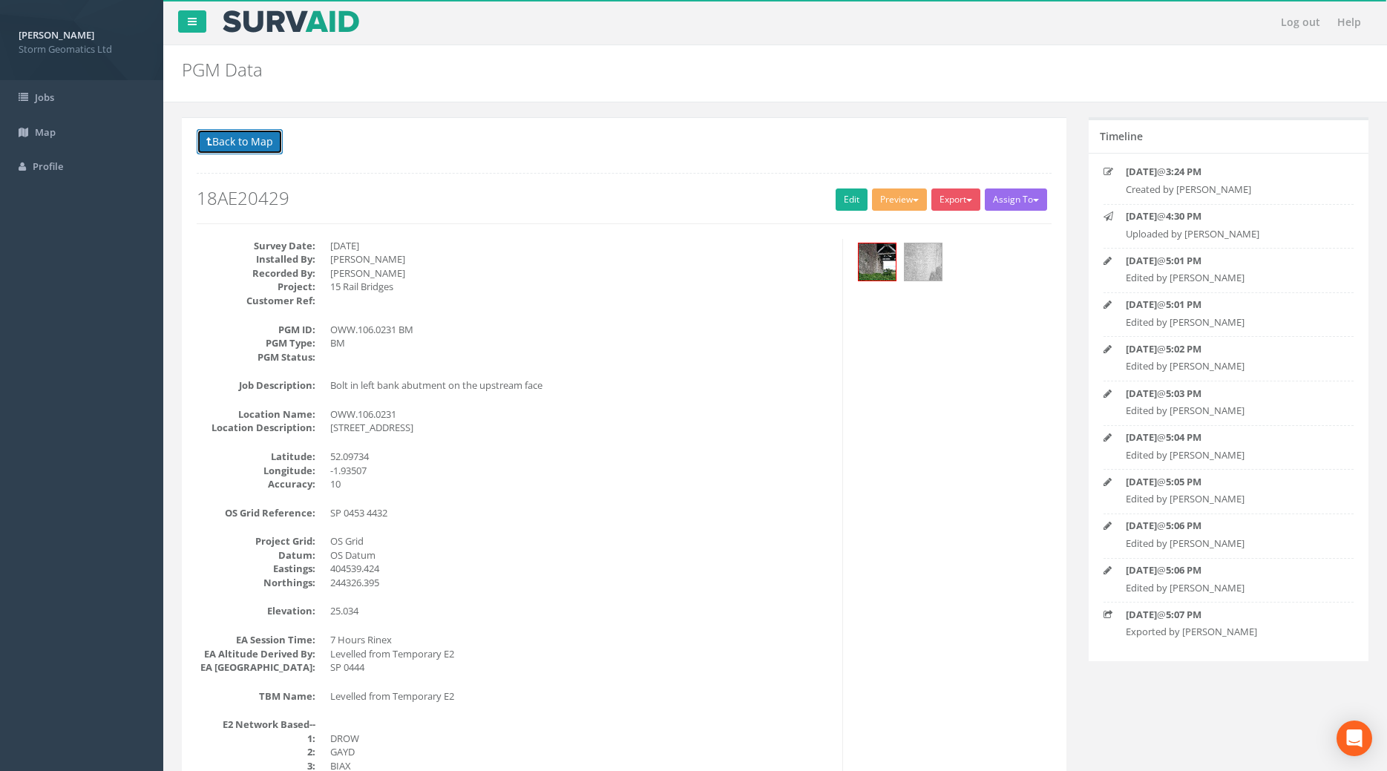
click at [238, 147] on button "Back to Map" at bounding box center [240, 141] width 86 height 25
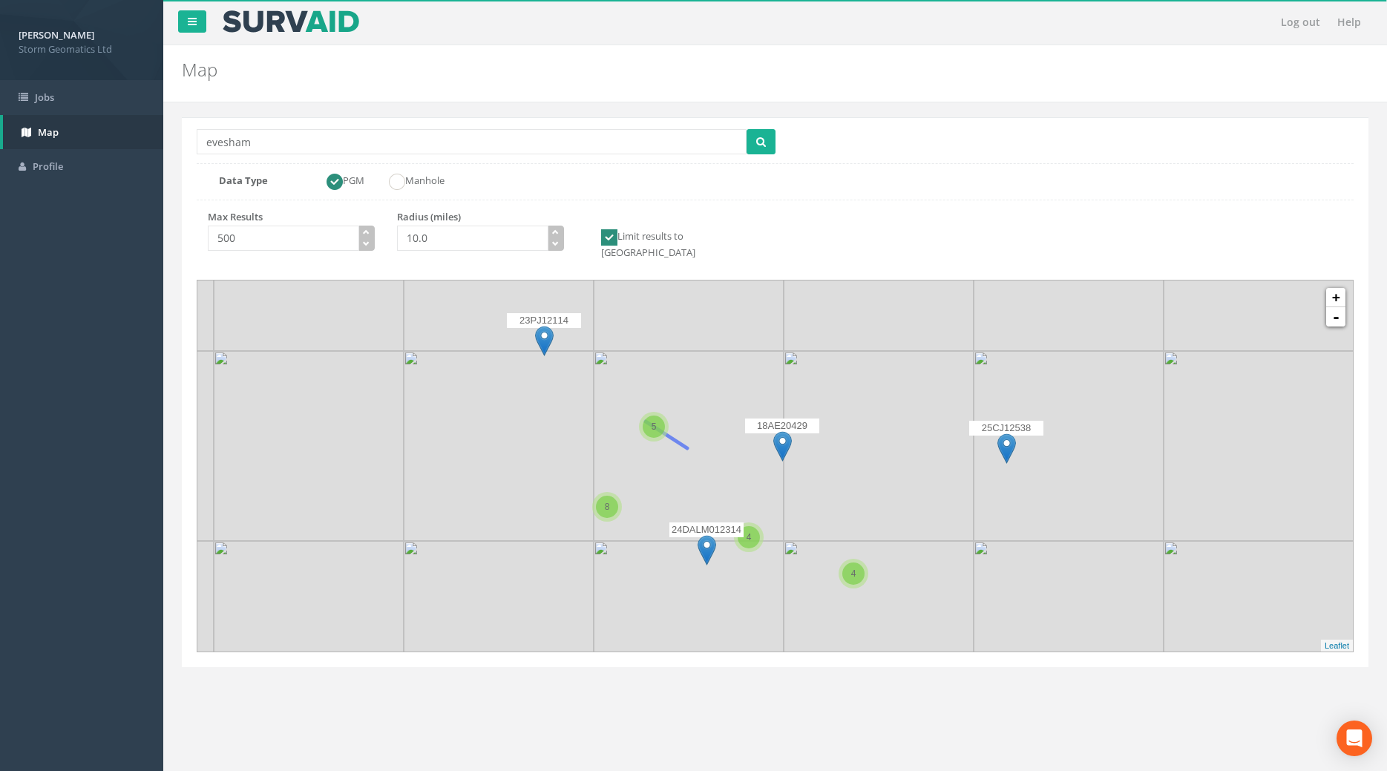
click at [656, 438] on div "5" at bounding box center [654, 426] width 22 height 22
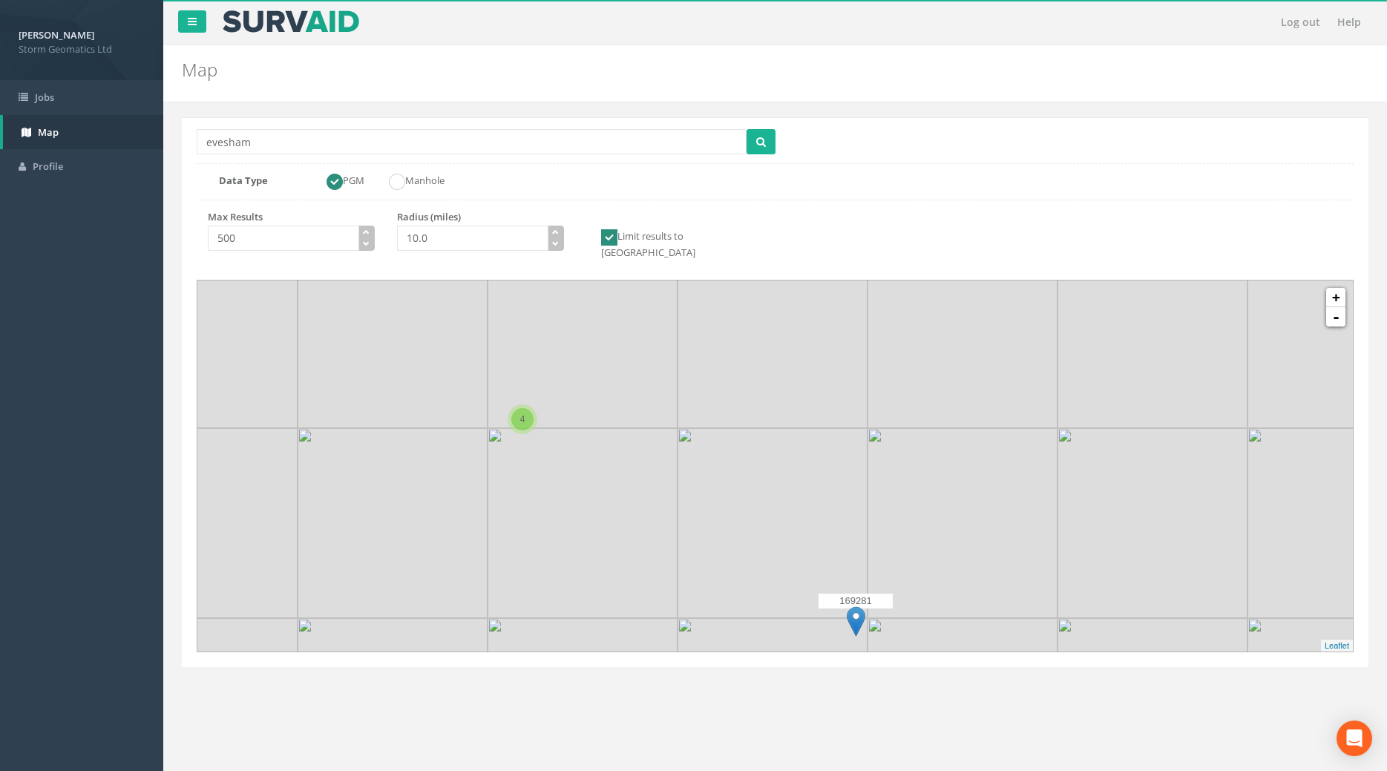
drag, startPoint x: 960, startPoint y: 455, endPoint x: 875, endPoint y: 533, distance: 116.0
click at [875, 533] on icon at bounding box center [687, 527] width 1193 height 384
drag, startPoint x: 867, startPoint y: 528, endPoint x: 688, endPoint y: 458, distance: 191.9
click at [688, 458] on icon at bounding box center [595, 398] width 1193 height 384
drag, startPoint x: 347, startPoint y: 420, endPoint x: 376, endPoint y: 426, distance: 29.5
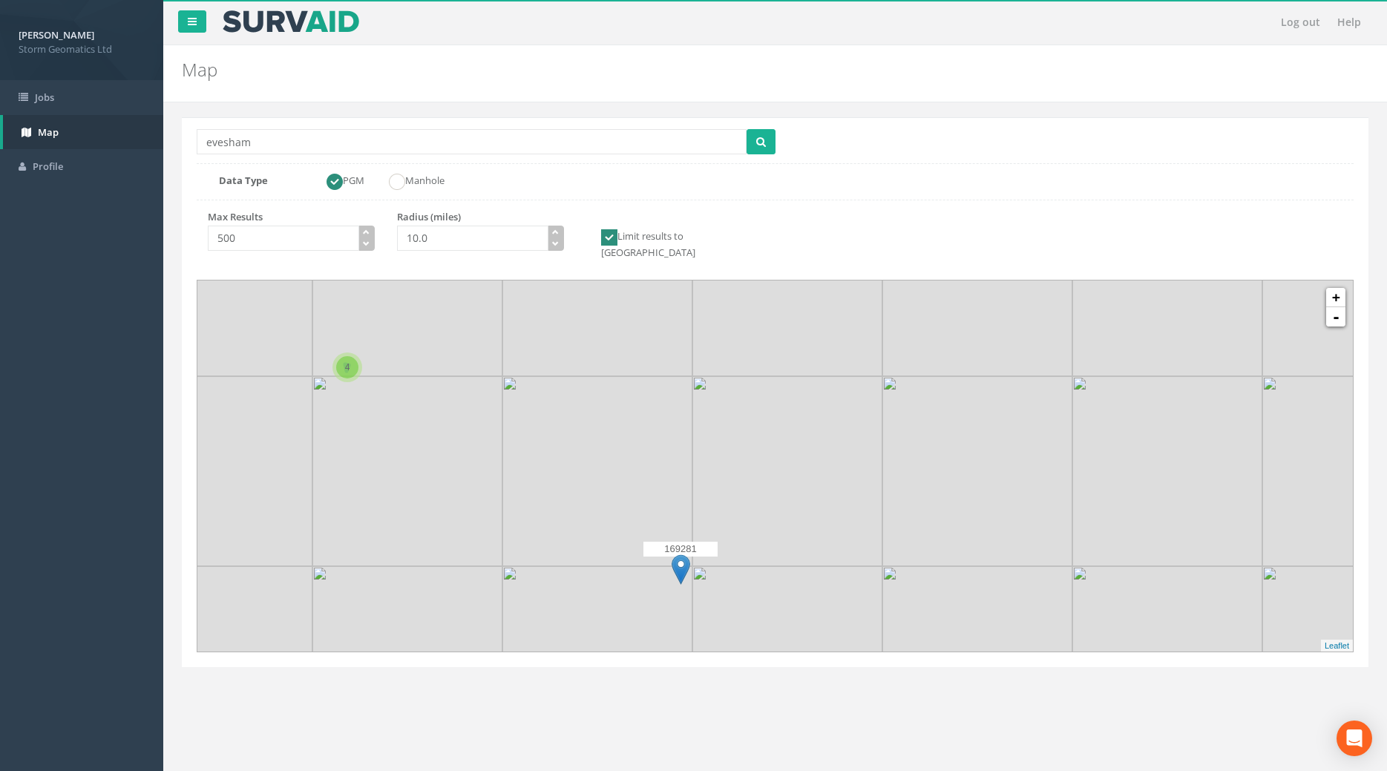
click at [349, 378] on div "4" at bounding box center [347, 367] width 22 height 22
drag, startPoint x: 810, startPoint y: 465, endPoint x: 462, endPoint y: 412, distance: 352.0
click at [459, 412] on icon at bounding box center [511, 435] width 1193 height 384
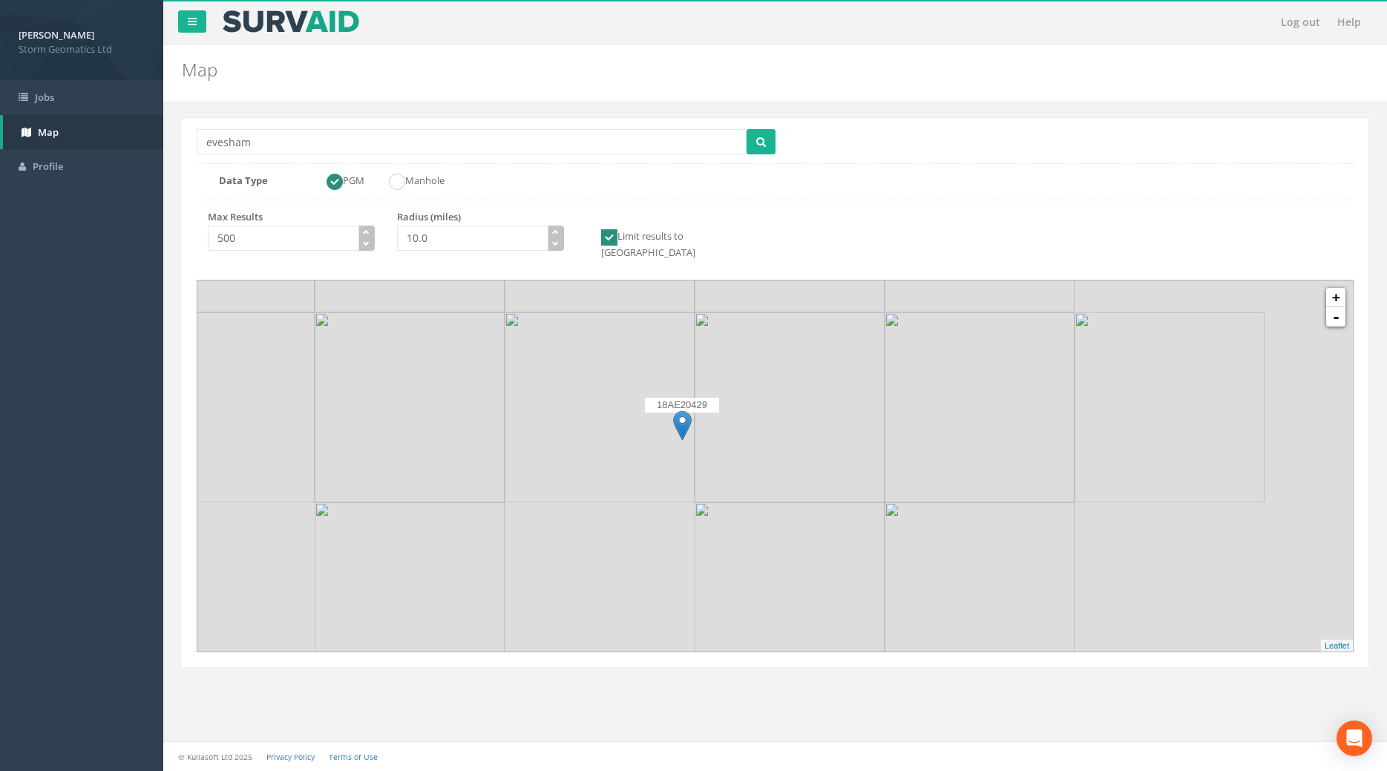
drag, startPoint x: 662, startPoint y: 432, endPoint x: 378, endPoint y: 301, distance: 312.1
click at [378, 300] on div "Location Search Box evesham Multiple Locations Found Data Type PGM Manhole Max …" at bounding box center [775, 392] width 1186 height 550
drag, startPoint x: 709, startPoint y: 435, endPoint x: 614, endPoint y: 511, distance: 121.9
click at [608, 651] on icon at bounding box center [681, 669] width 1193 height 384
drag, startPoint x: 593, startPoint y: 533, endPoint x: 578, endPoint y: 586, distance: 55.4
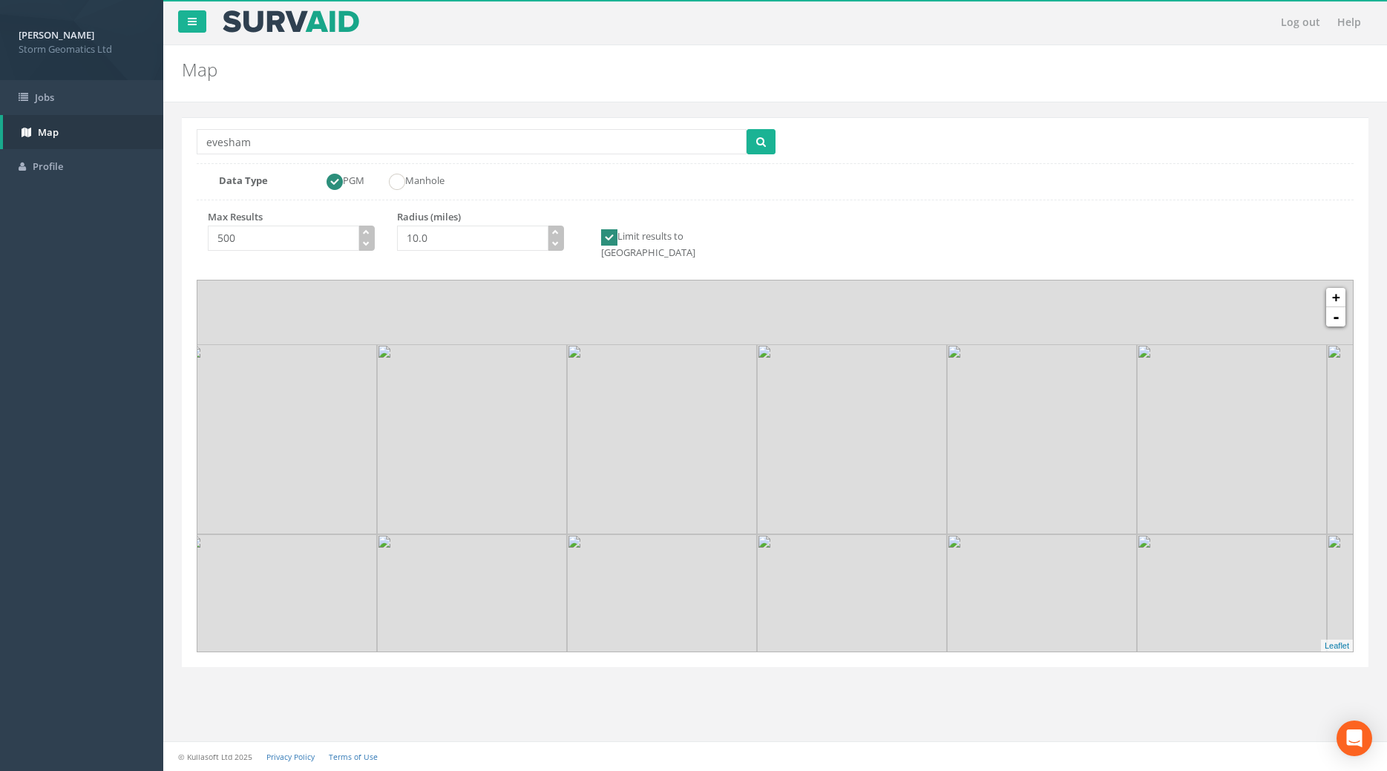
click at [581, 591] on icon at bounding box center [748, 640] width 1193 height 384
drag, startPoint x: 862, startPoint y: 414, endPoint x: 828, endPoint y: 430, distance: 37.5
click at [828, 430] on icon at bounding box center [710, 504] width 1193 height 384
click at [826, 432] on icon at bounding box center [710, 504] width 1193 height 384
drag, startPoint x: 786, startPoint y: 453, endPoint x: 707, endPoint y: 506, distance: 95.1
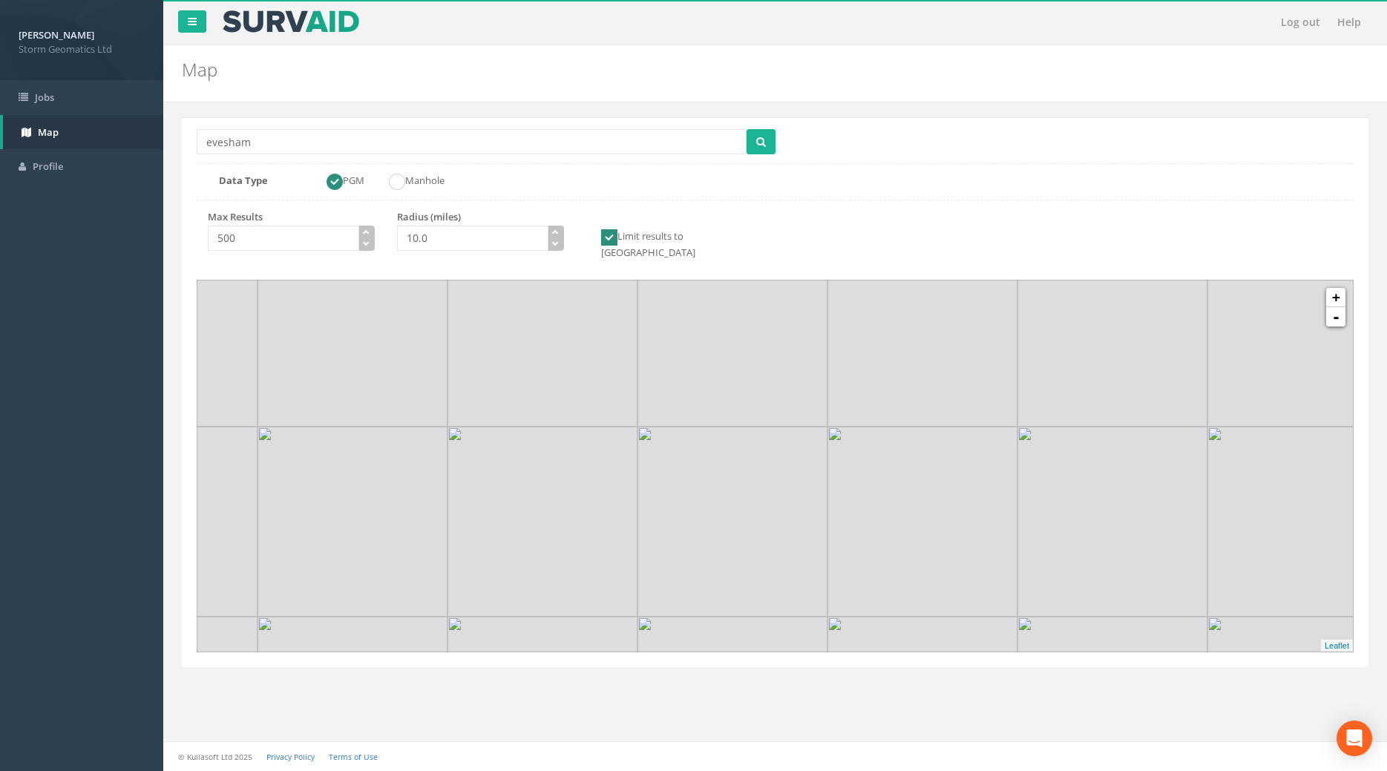
click at [713, 516] on icon at bounding box center [722, 510] width 1193 height 384
drag, startPoint x: 774, startPoint y: 387, endPoint x: 665, endPoint y: 584, distance: 224.8
click at [665, 584] on icon at bounding box center [665, 663] width 1193 height 384
drag, startPoint x: 766, startPoint y: 453, endPoint x: 640, endPoint y: 608, distance: 199.9
click at [640, 608] on icon at bounding box center [656, 607] width 1193 height 384
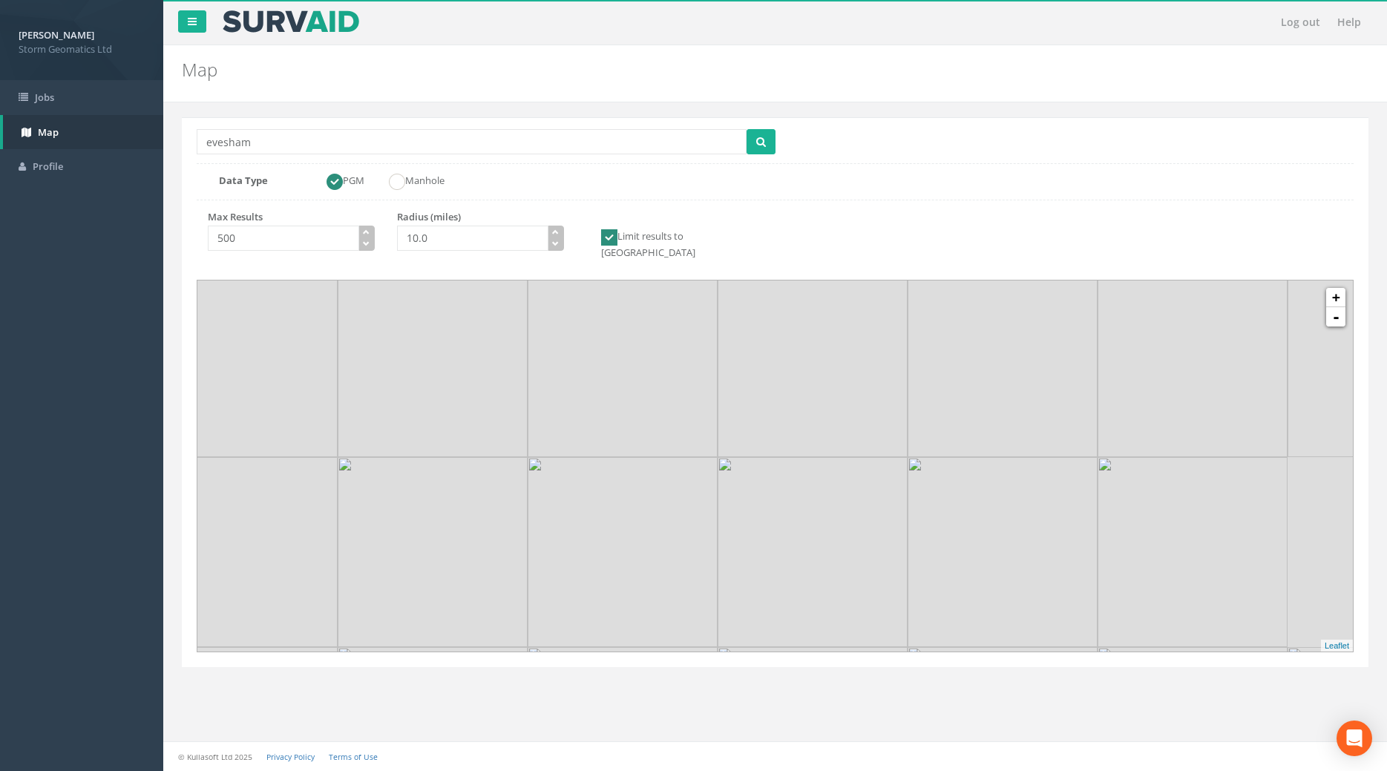
drag, startPoint x: 692, startPoint y: 529, endPoint x: 825, endPoint y: 158, distance: 394.0
click at [825, 158] on div "Location Search Box evesham Multiple Locations Found Data Type PGM Manhole Max …" at bounding box center [775, 392] width 1186 height 550
drag, startPoint x: 598, startPoint y: 515, endPoint x: 684, endPoint y: 484, distance: 91.5
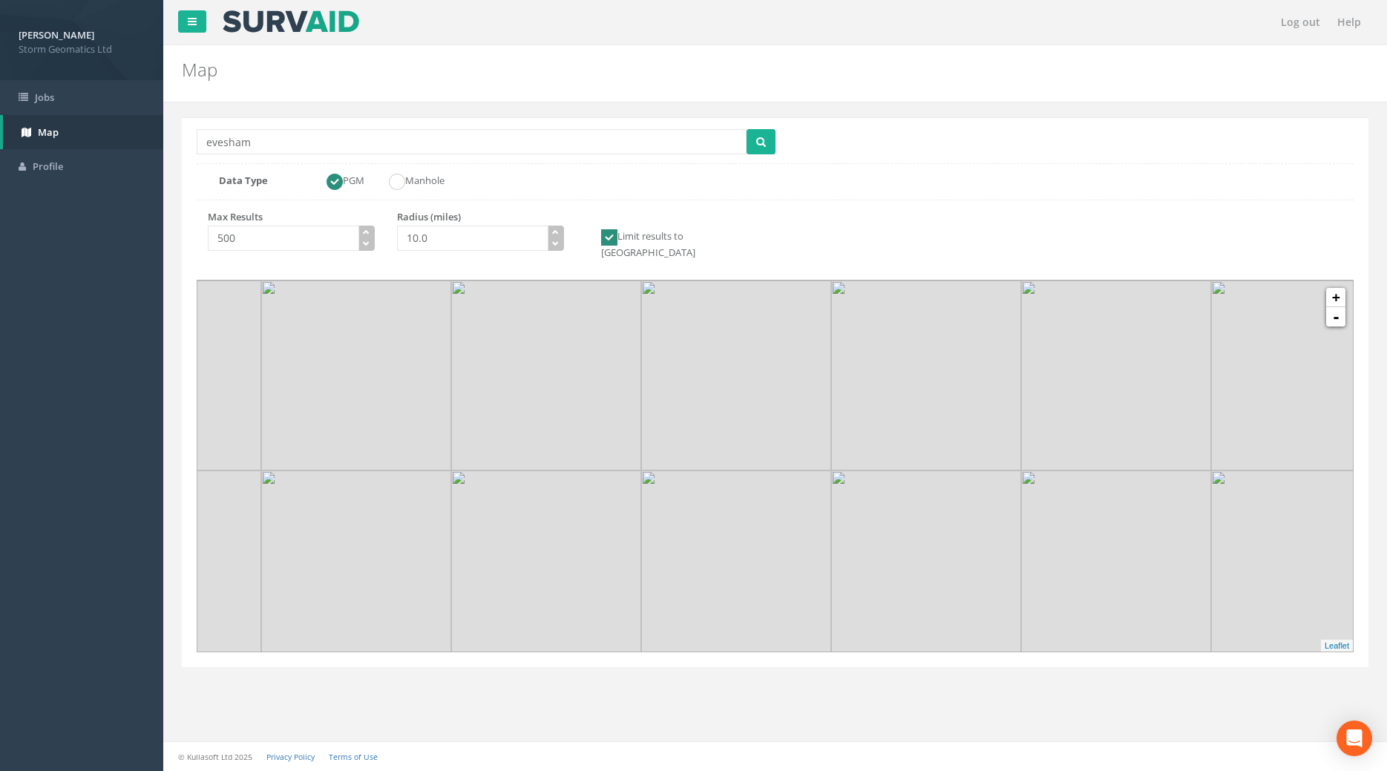
drag, startPoint x: 786, startPoint y: 613, endPoint x: 860, endPoint y: 509, distance: 127.6
click at [860, 509] on icon at bounding box center [847, 364] width 1193 height 384
drag, startPoint x: 792, startPoint y: 486, endPoint x: 850, endPoint y: 569, distance: 101.3
click at [850, 569] on icon at bounding box center [825, 573] width 1193 height 384
click at [1336, 307] on link "+" at bounding box center [1335, 297] width 19 height 19
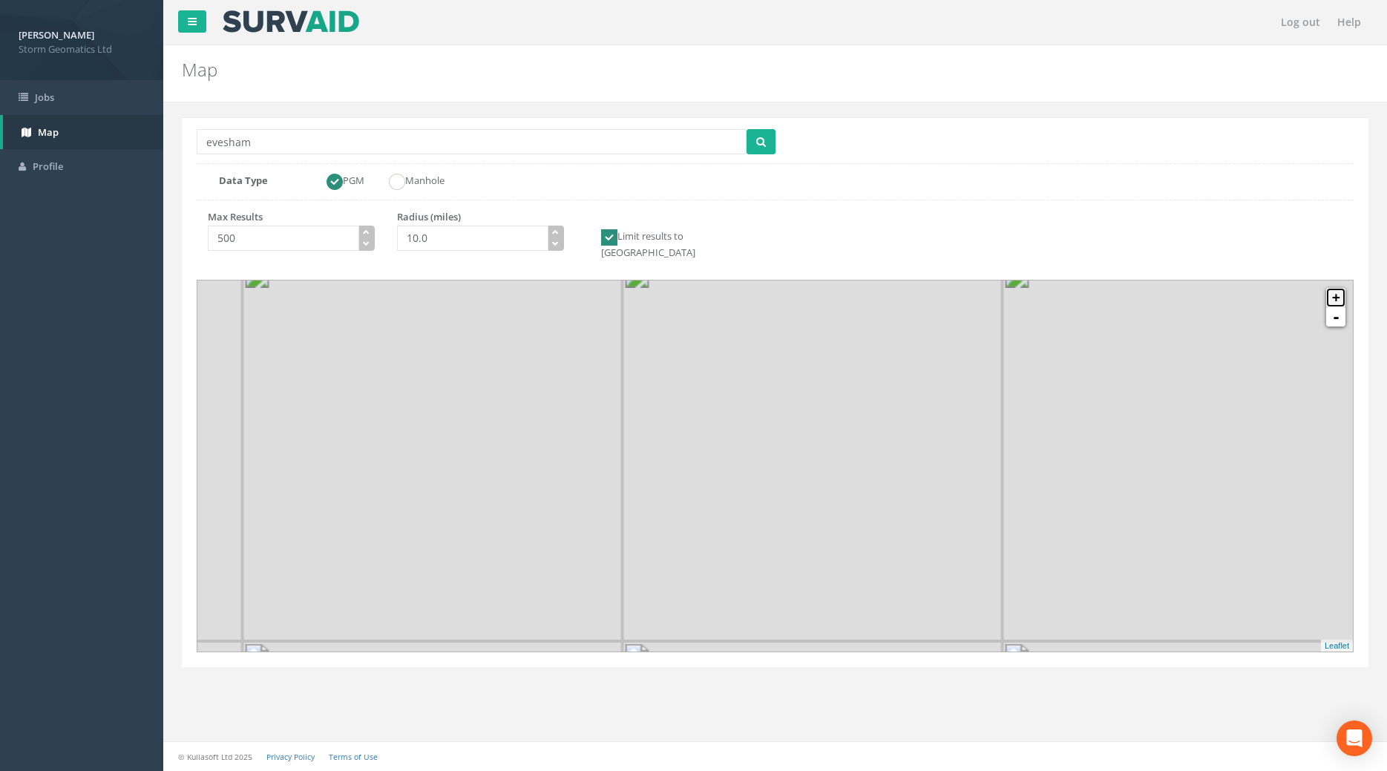
click at [1336, 307] on link "+" at bounding box center [1335, 297] width 19 height 19
drag, startPoint x: 1336, startPoint y: 344, endPoint x: 1154, endPoint y: 542, distance: 268.9
click at [1336, 307] on link "+" at bounding box center [1335, 297] width 19 height 19
drag, startPoint x: 893, startPoint y: 549, endPoint x: 987, endPoint y: 355, distance: 215.7
click at [987, 355] on icon at bounding box center [818, 291] width 1193 height 384
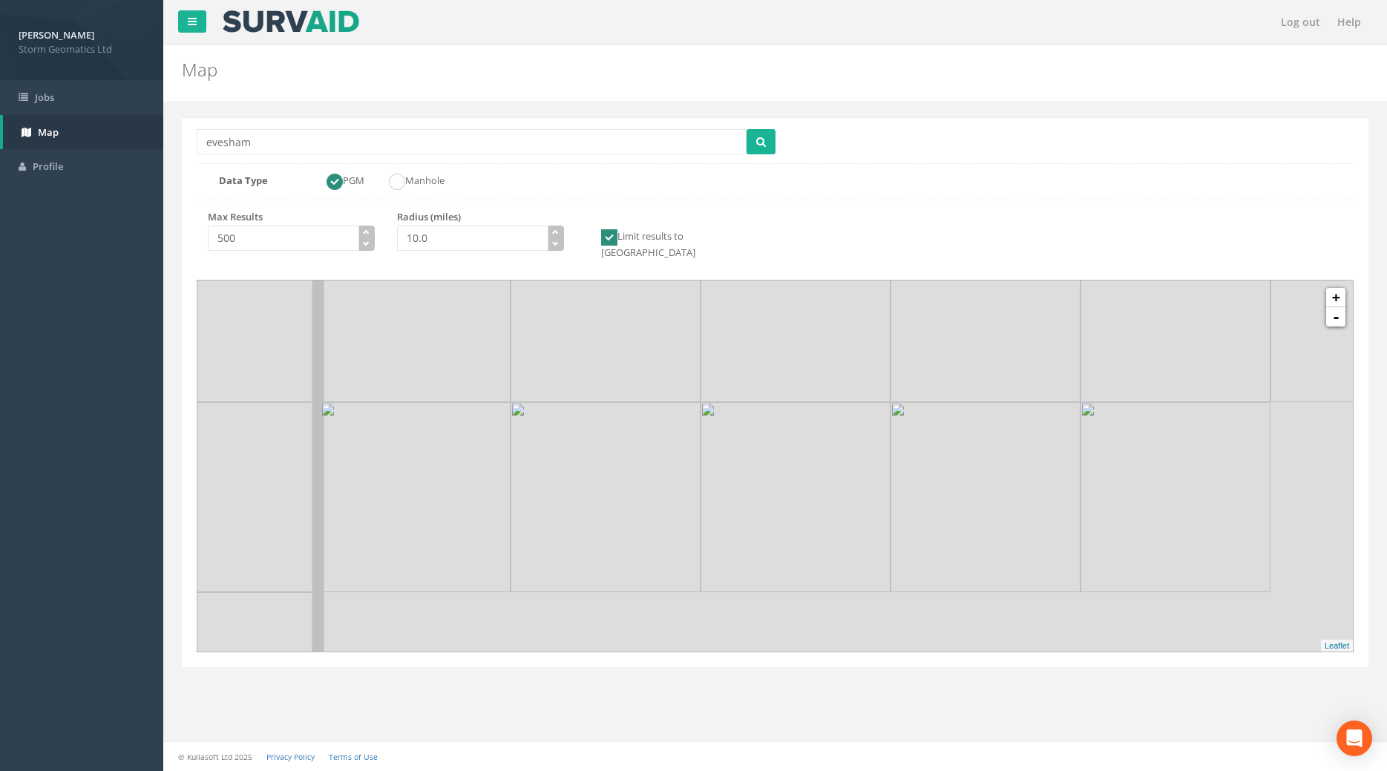
drag, startPoint x: 851, startPoint y: 559, endPoint x: 858, endPoint y: 556, distance: 8.0
drag, startPoint x: 691, startPoint y: 523, endPoint x: 657, endPoint y: 748, distance: 227.4
drag, startPoint x: 776, startPoint y: 490, endPoint x: 562, endPoint y: 790, distance: 369.1
drag, startPoint x: 610, startPoint y: 583, endPoint x: 603, endPoint y: 514, distance: 69.3
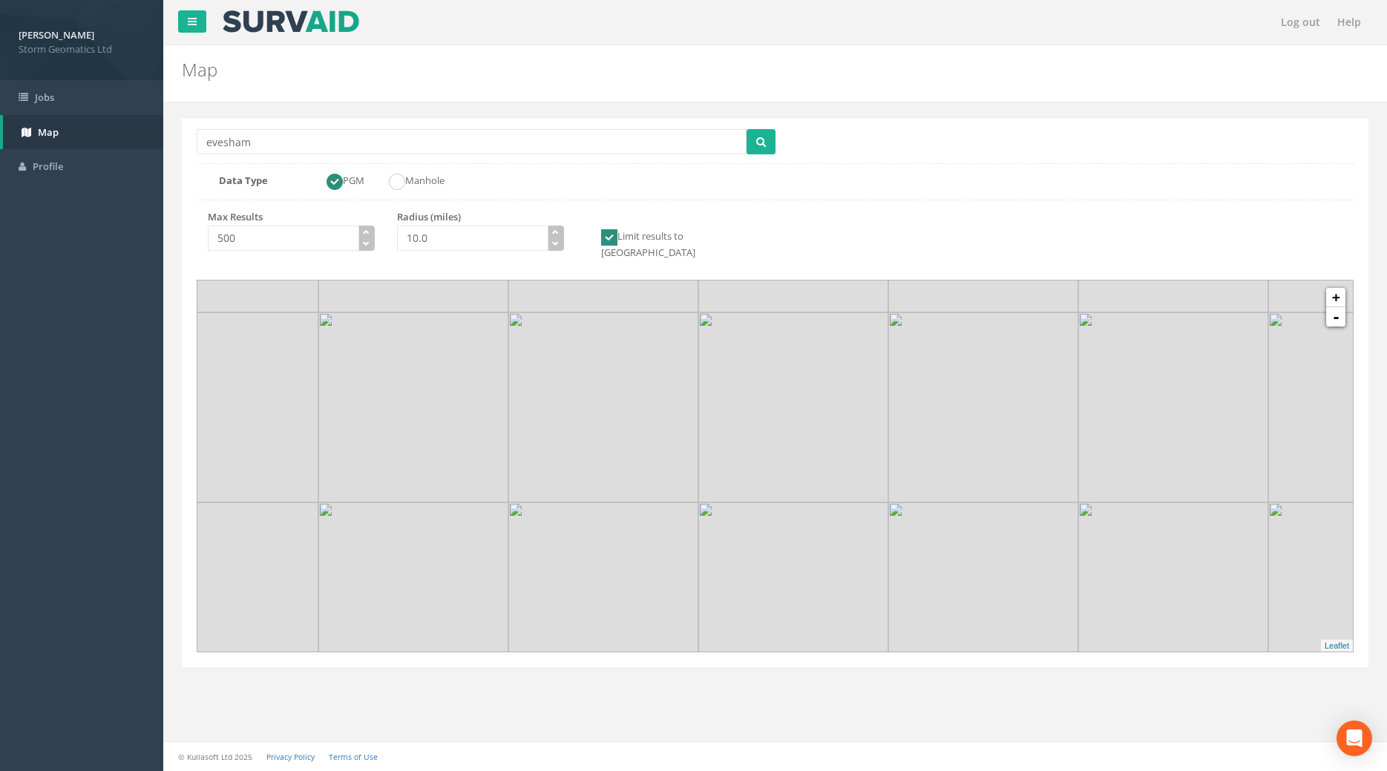
click at [603, 514] on icon at bounding box center [767, 398] width 1193 height 384
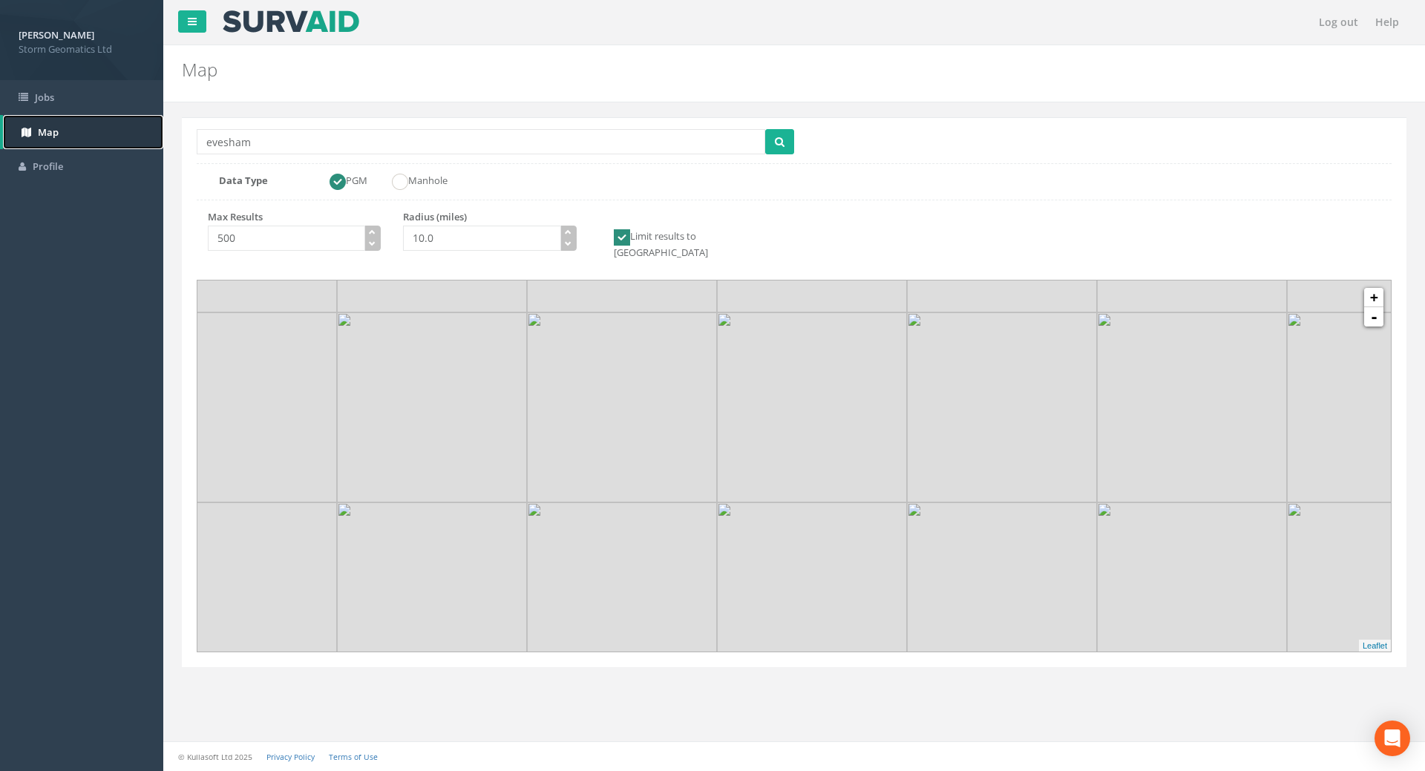
click at [89, 123] on link "Map" at bounding box center [83, 132] width 160 height 35
click at [70, 112] on link "Jobs" at bounding box center [81, 97] width 163 height 35
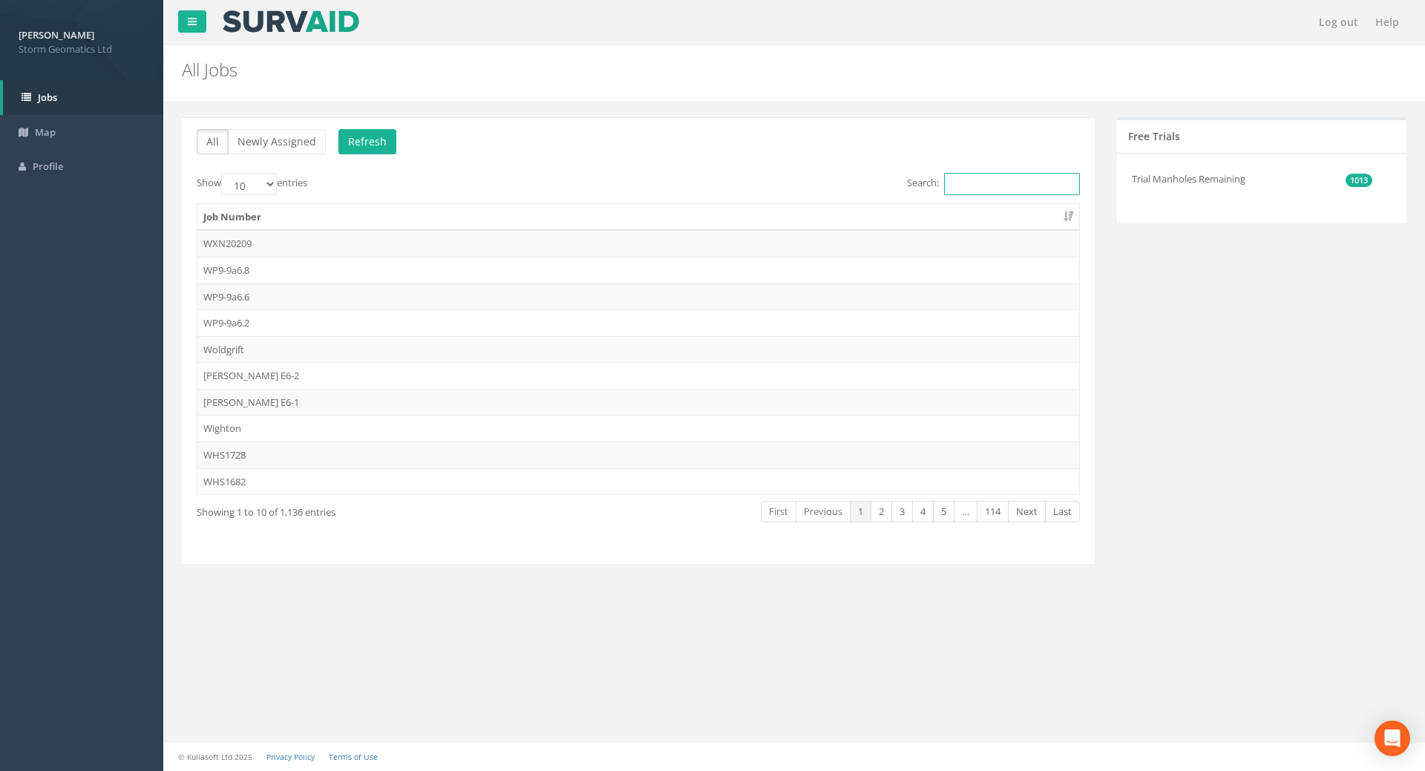
click at [1005, 190] on input "Search:" at bounding box center [1012, 184] width 136 height 22
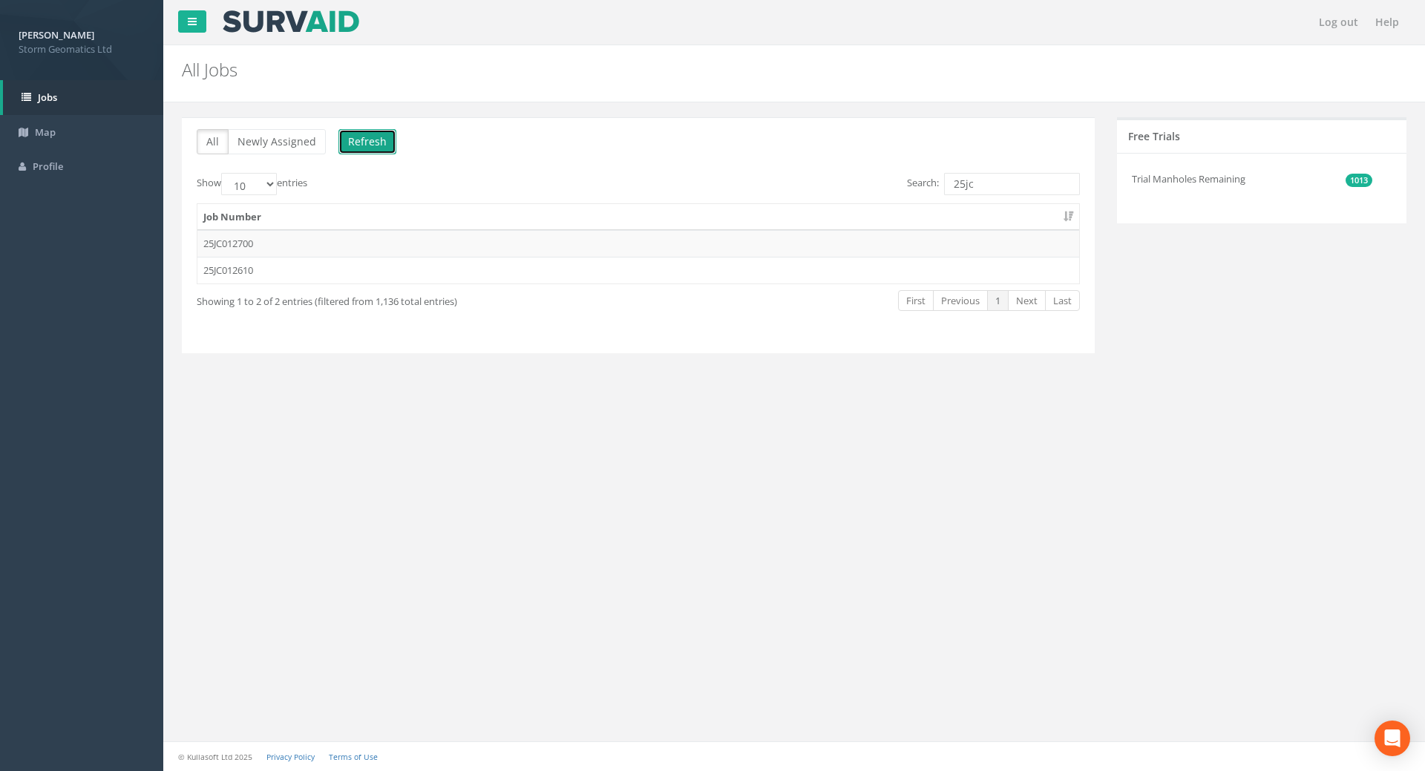
click at [370, 140] on button "Refresh" at bounding box center [367, 141] width 58 height 25
click at [366, 146] on button "Refresh" at bounding box center [367, 141] width 58 height 25
drag, startPoint x: 1006, startPoint y: 169, endPoint x: 996, endPoint y: 171, distance: 9.8
click at [1004, 170] on div "All Newly Assigned Refresh Show 10 25 50 100 entries Search: 25jc Job Number 25…" at bounding box center [638, 234] width 913 height 235
drag, startPoint x: 939, startPoint y: 193, endPoint x: 886, endPoint y: 199, distance: 53.7
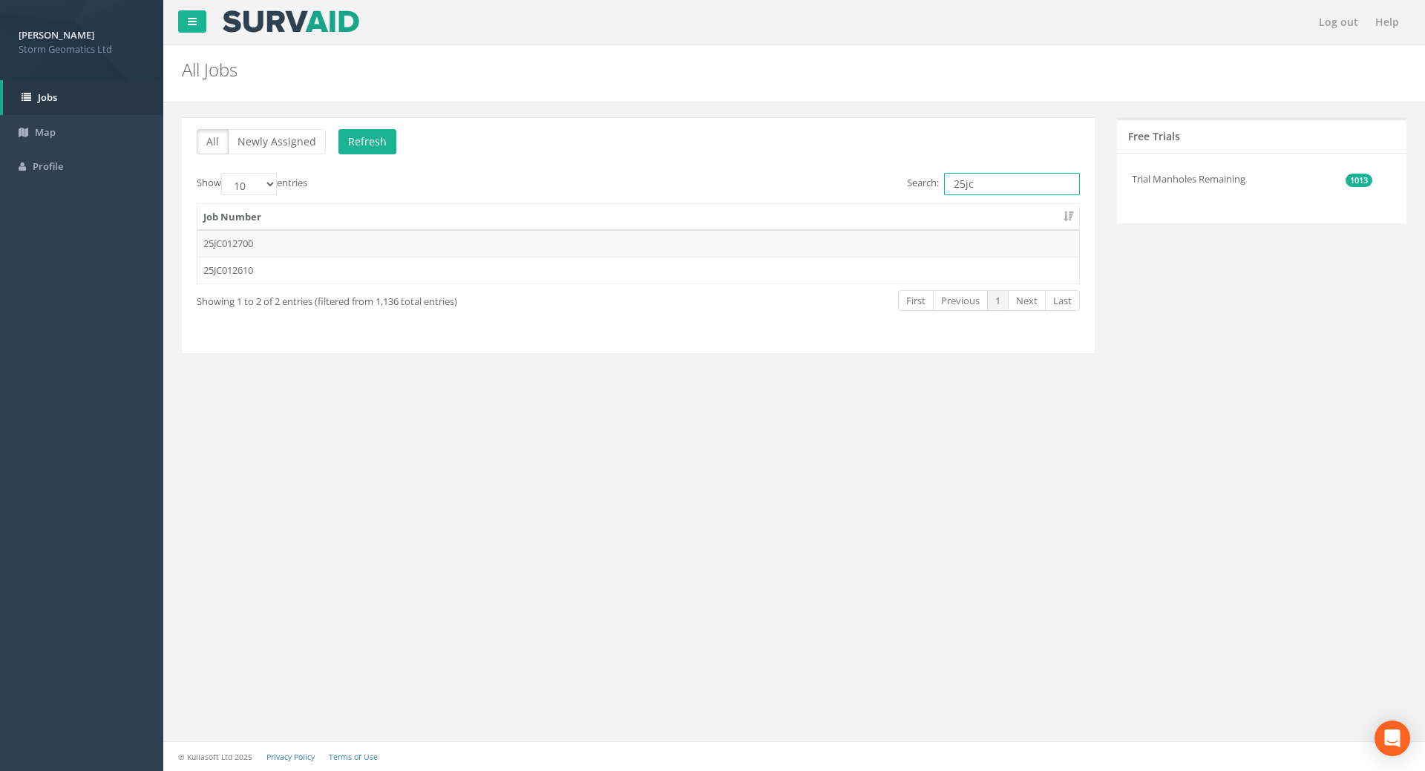
click at [944, 195] on input "25jc" at bounding box center [1012, 184] width 136 height 22
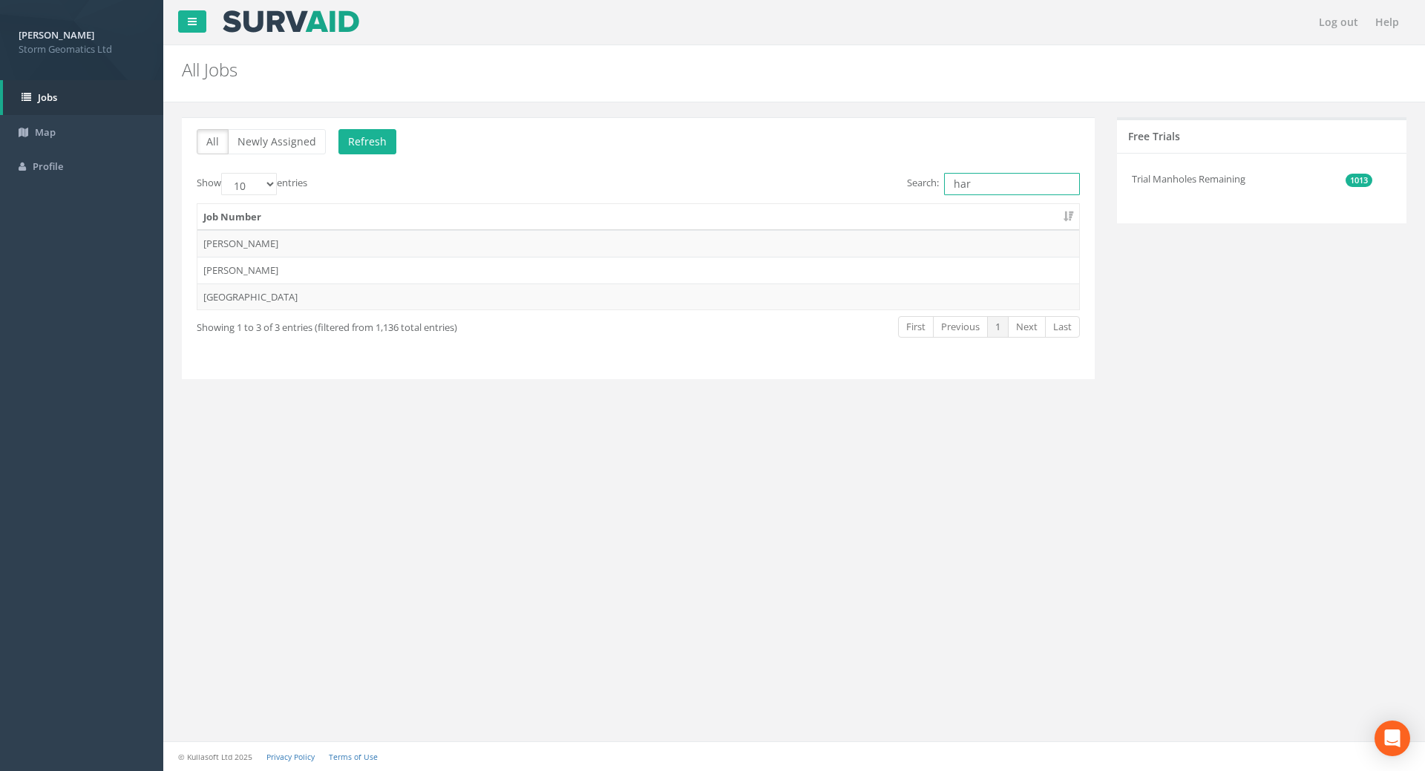
type input "harv"
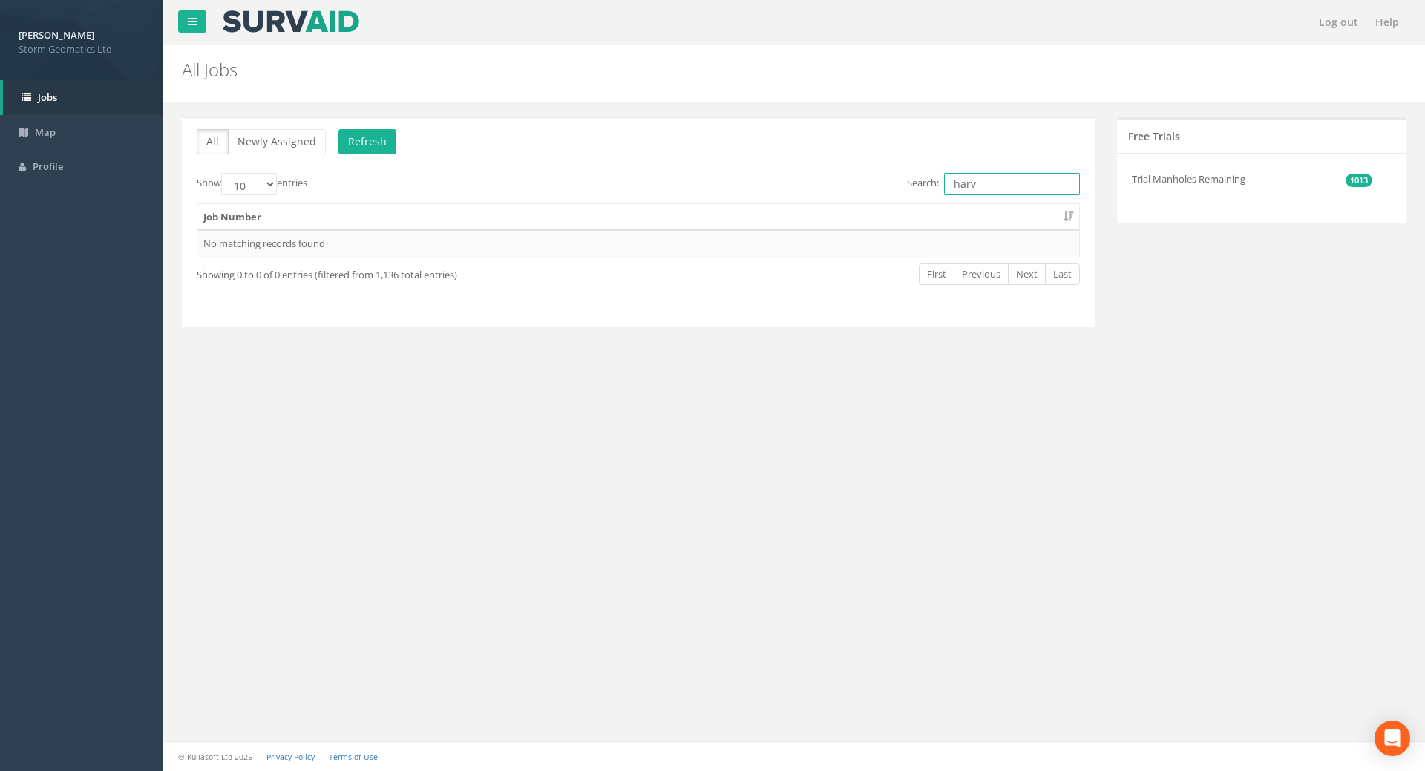
drag, startPoint x: 940, startPoint y: 189, endPoint x: 893, endPoint y: 200, distance: 48.6
click at [944, 195] on input "harv" at bounding box center [1012, 184] width 136 height 22
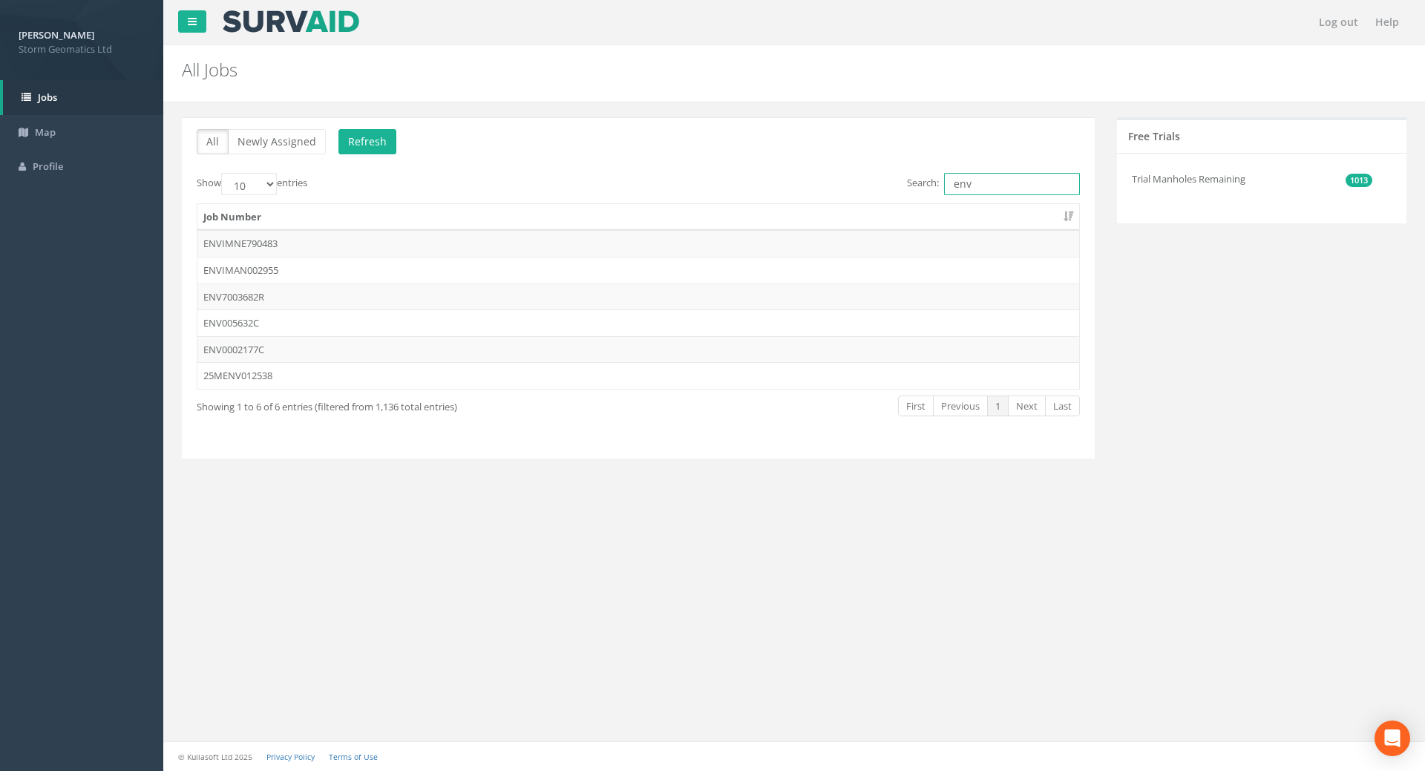
type input "env"
click at [1036, 411] on link "Next" at bounding box center [1027, 406] width 38 height 22
